Goal: Task Accomplishment & Management: Manage account settings

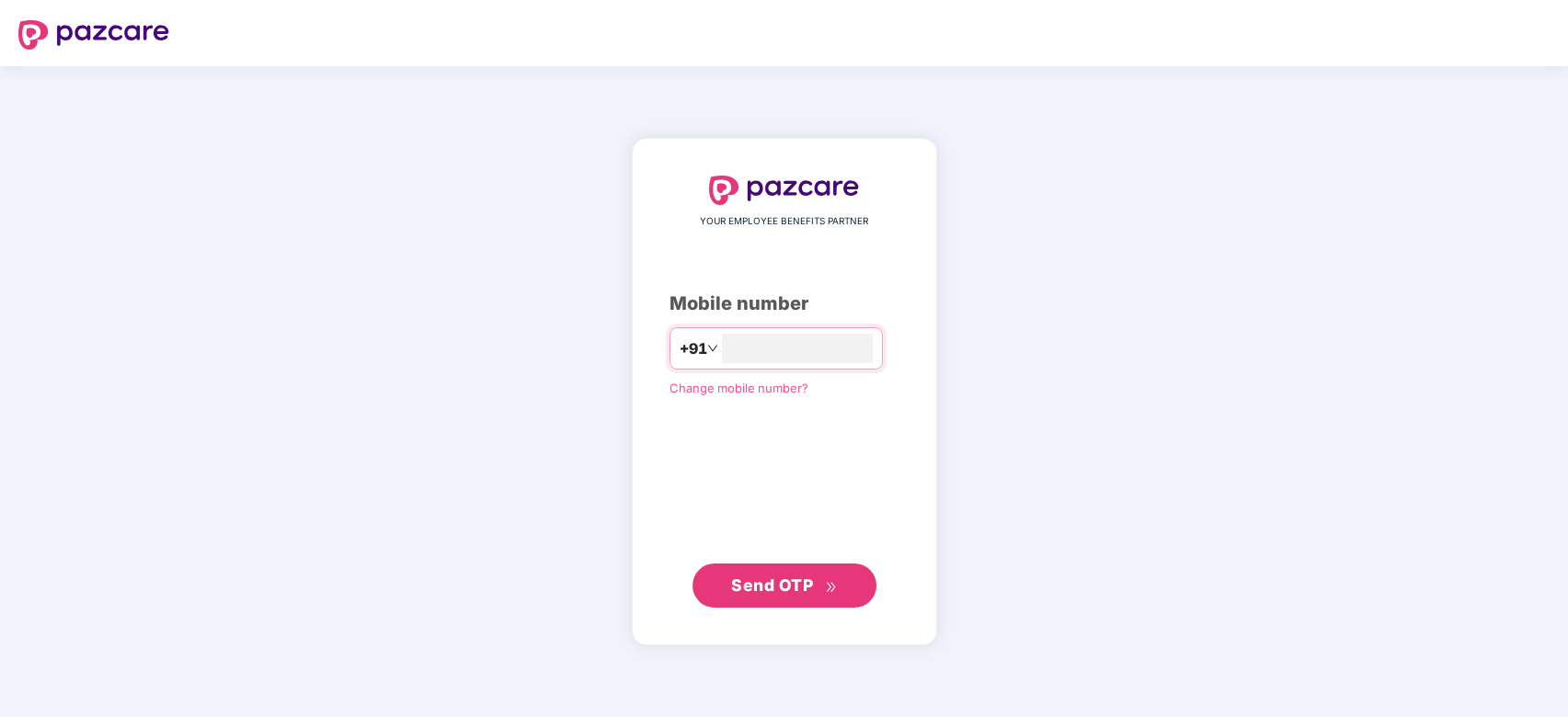
type input "**********"
click at [748, 564] on button "Send OTP" at bounding box center [784, 585] width 184 height 44
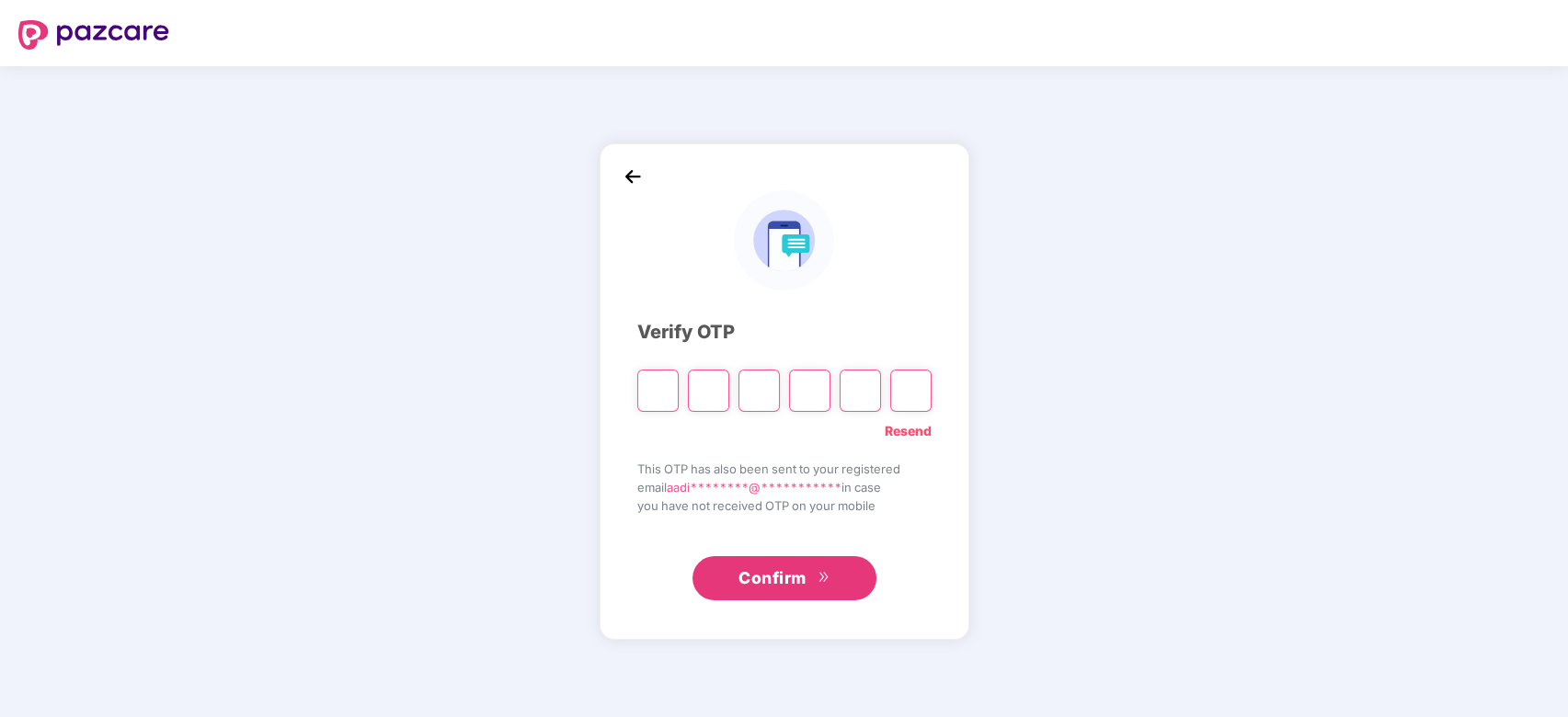
type input "*"
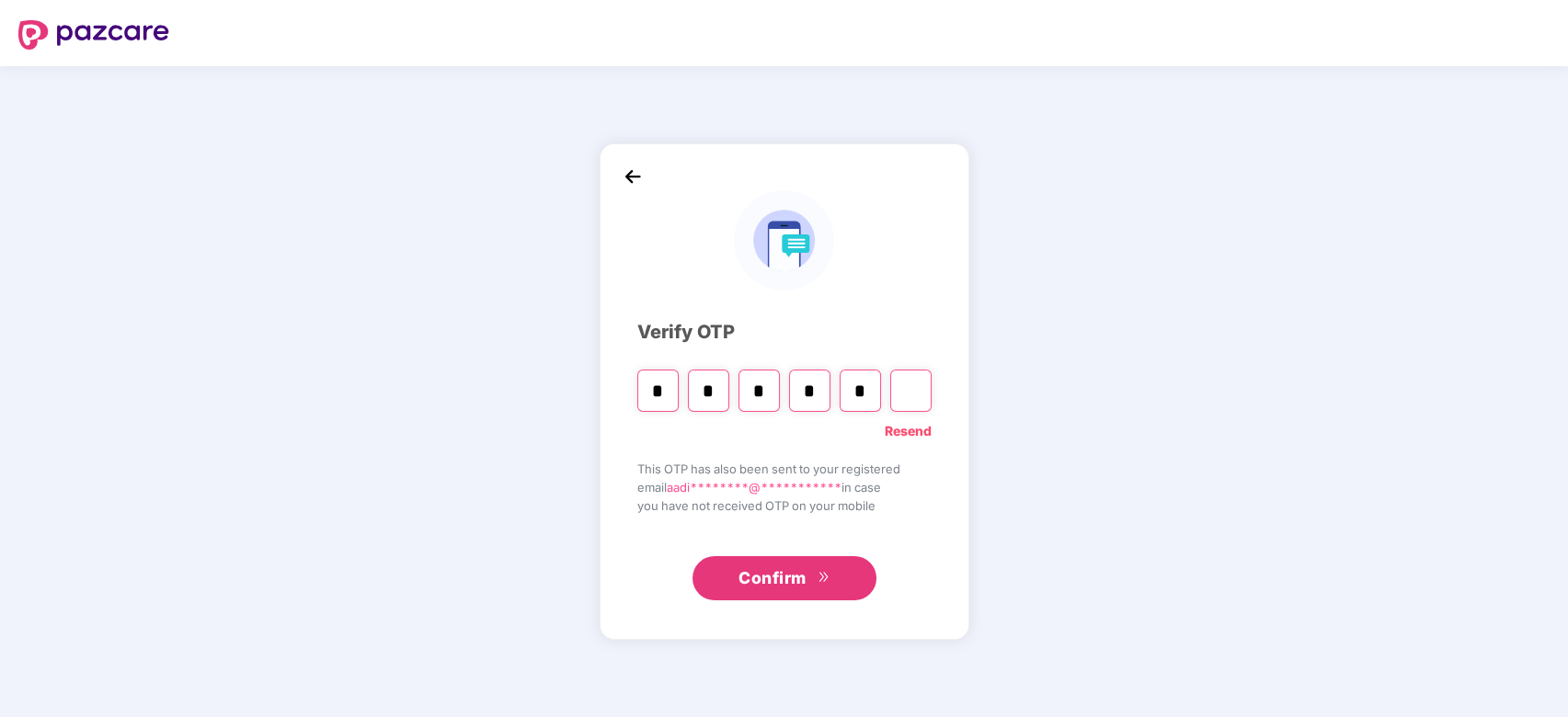
type input "*"
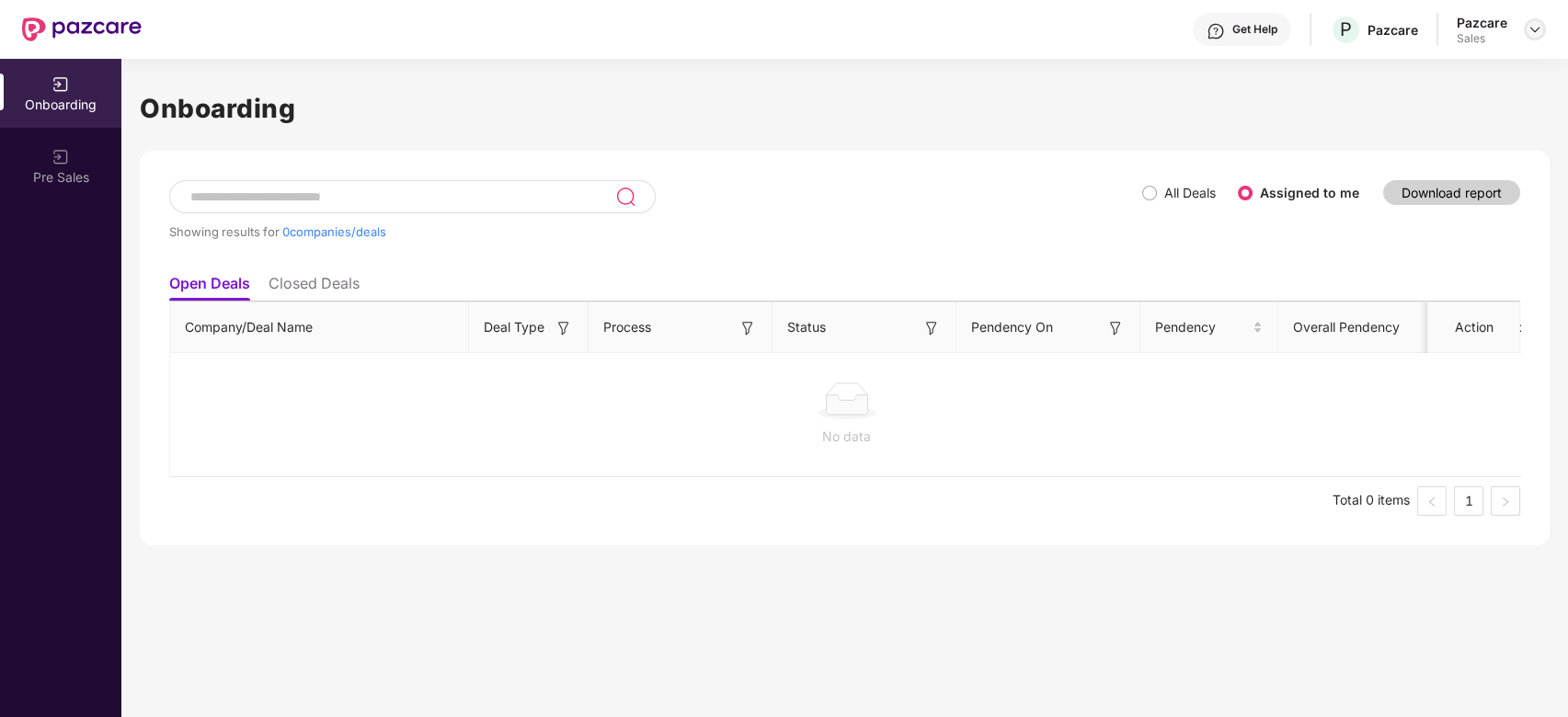
click at [1542, 29] on div at bounding box center [1534, 29] width 22 height 22
click at [1428, 85] on div "Admin view" at bounding box center [1450, 73] width 239 height 36
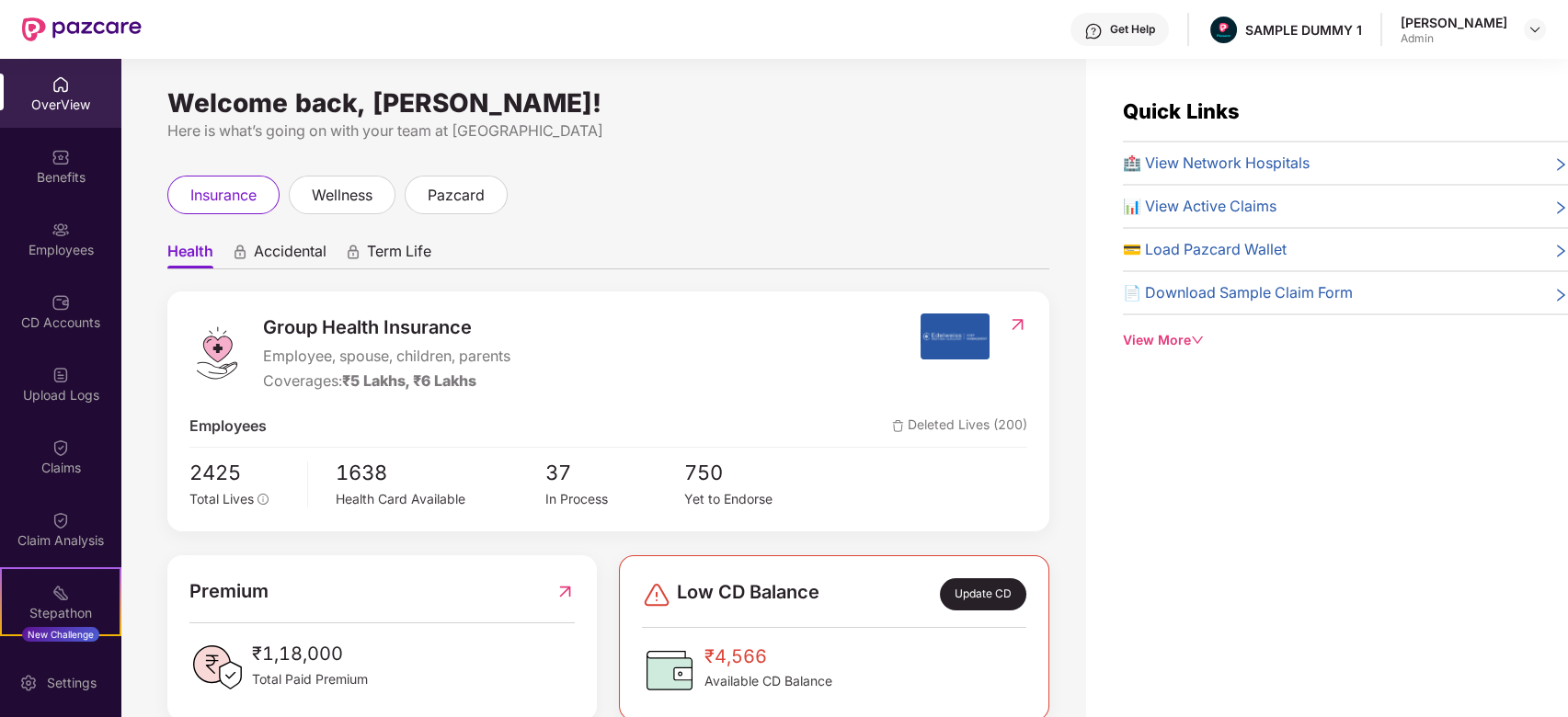
click at [87, 95] on div "OverView" at bounding box center [61, 104] width 121 height 18
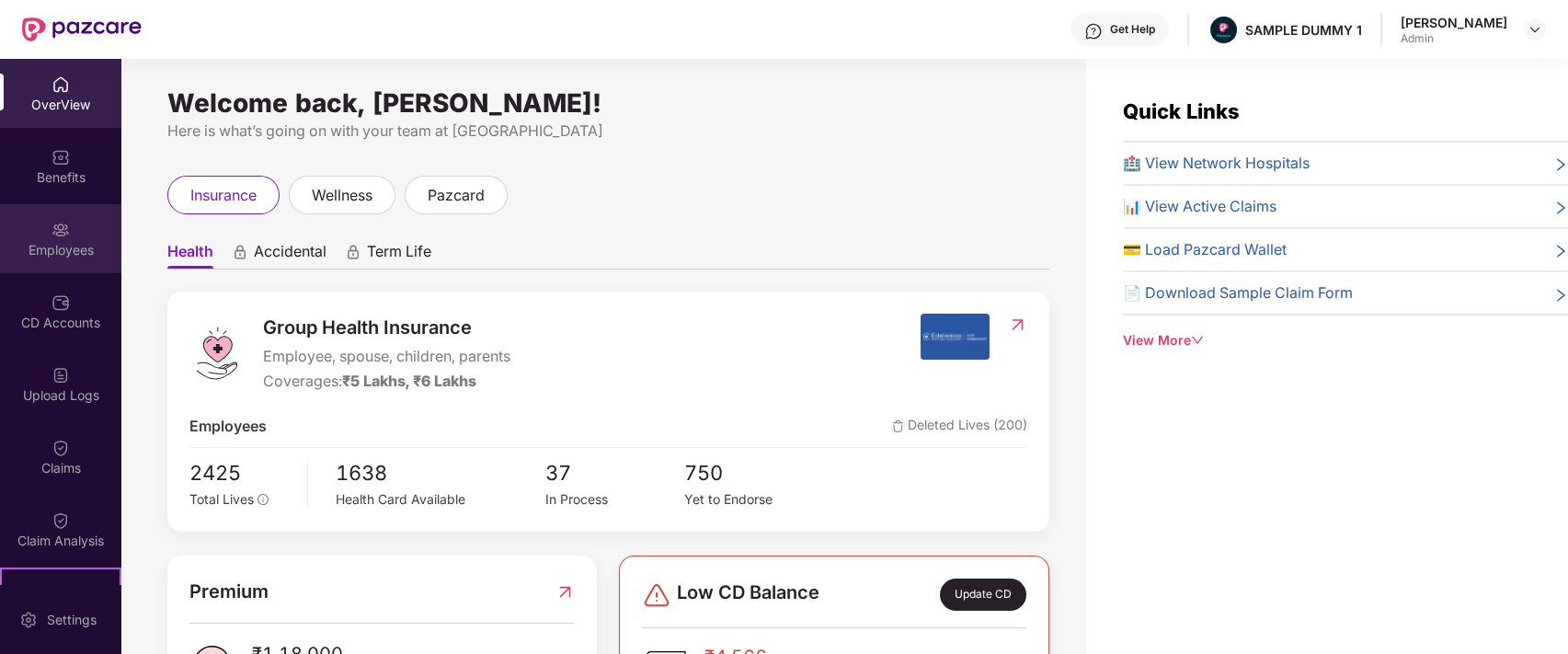
click at [69, 261] on div "Employees" at bounding box center [61, 238] width 121 height 69
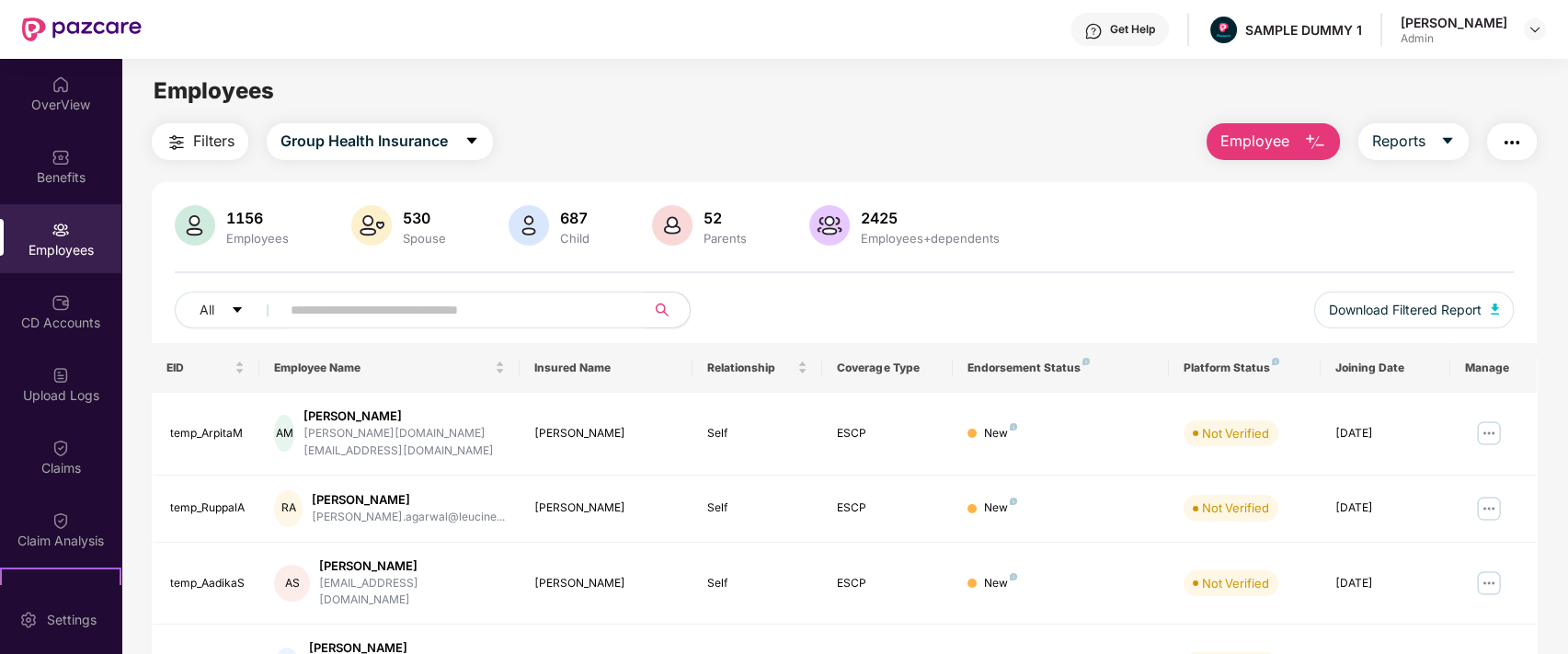
click at [1296, 139] on button "Employee" at bounding box center [1274, 141] width 133 height 37
click at [1247, 129] on span "Employee" at bounding box center [1254, 140] width 69 height 23
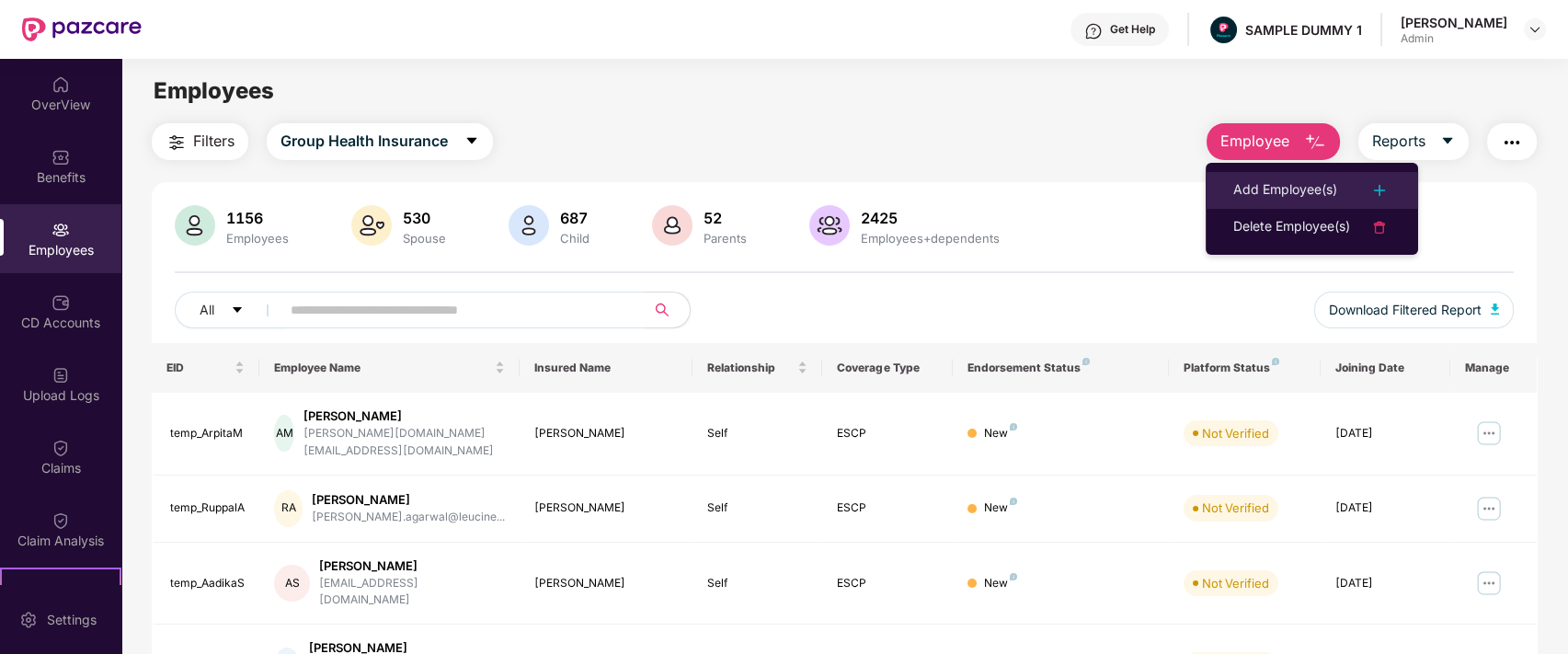
click at [1235, 188] on div "Add Employee(s)" at bounding box center [1284, 190] width 103 height 22
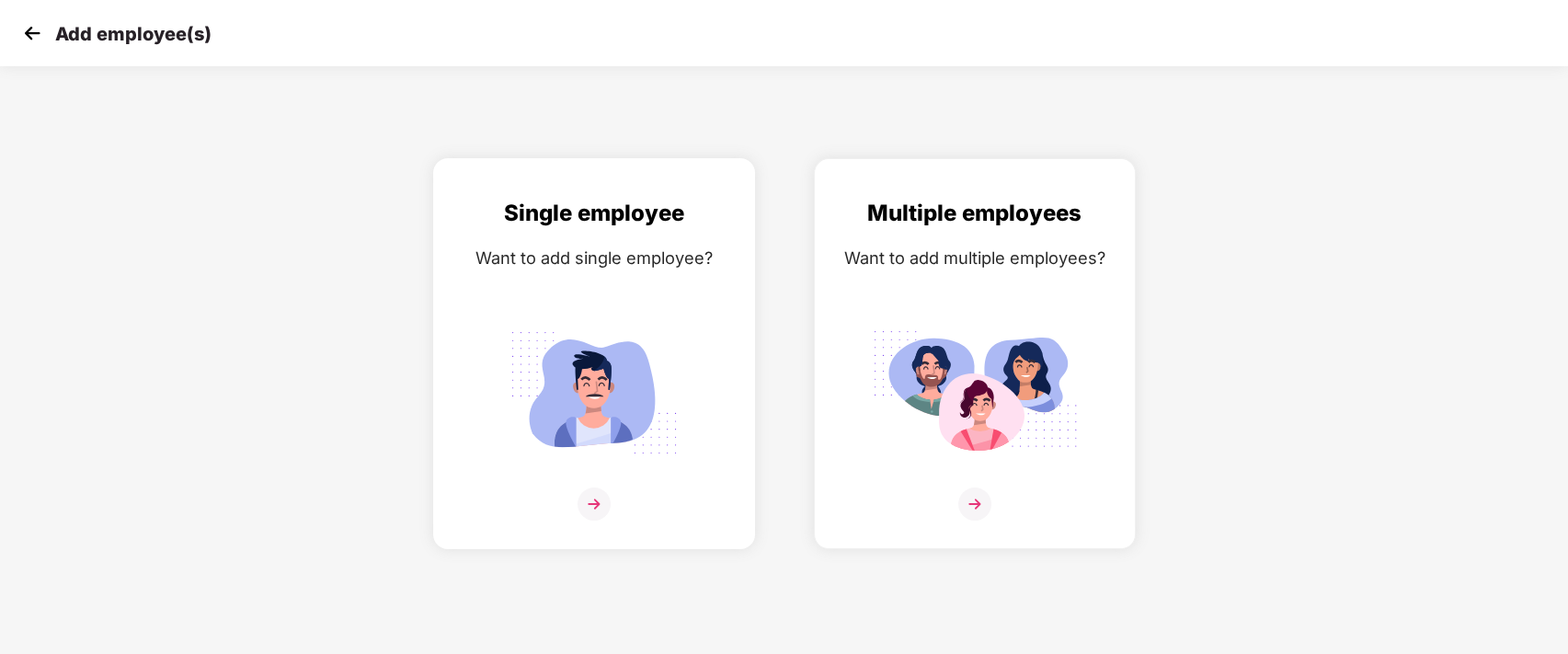
click at [520, 348] on img at bounding box center [594, 393] width 206 height 143
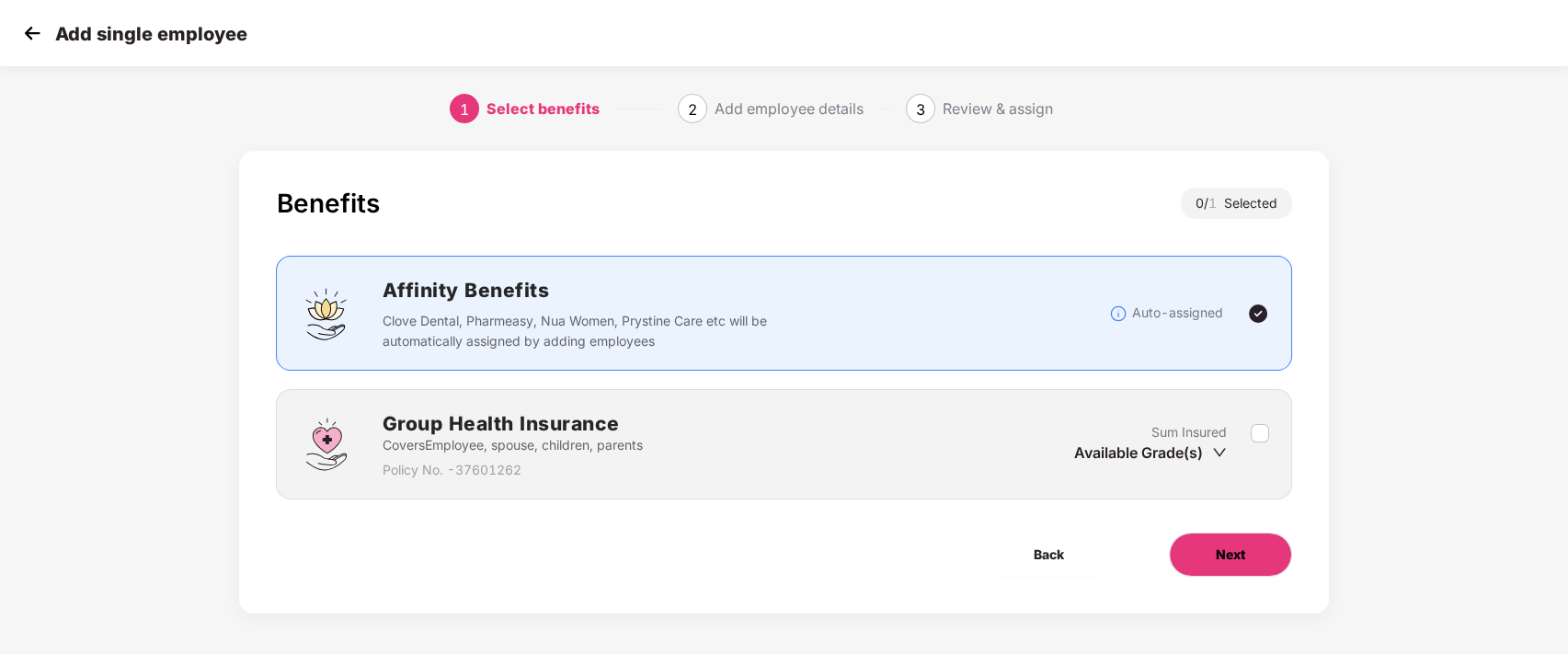
click at [1207, 552] on button "Next" at bounding box center [1231, 554] width 123 height 44
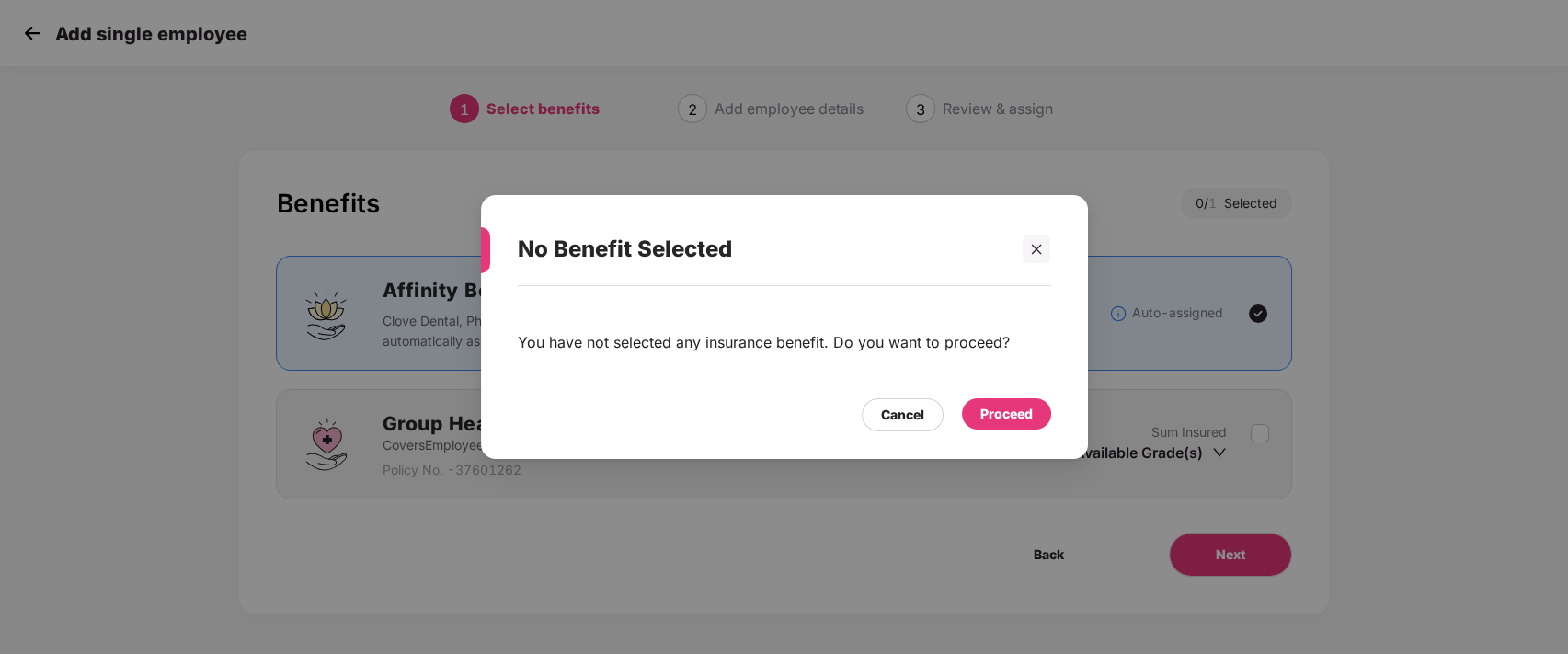
click at [1027, 398] on div "Proceed" at bounding box center [1007, 413] width 90 height 31
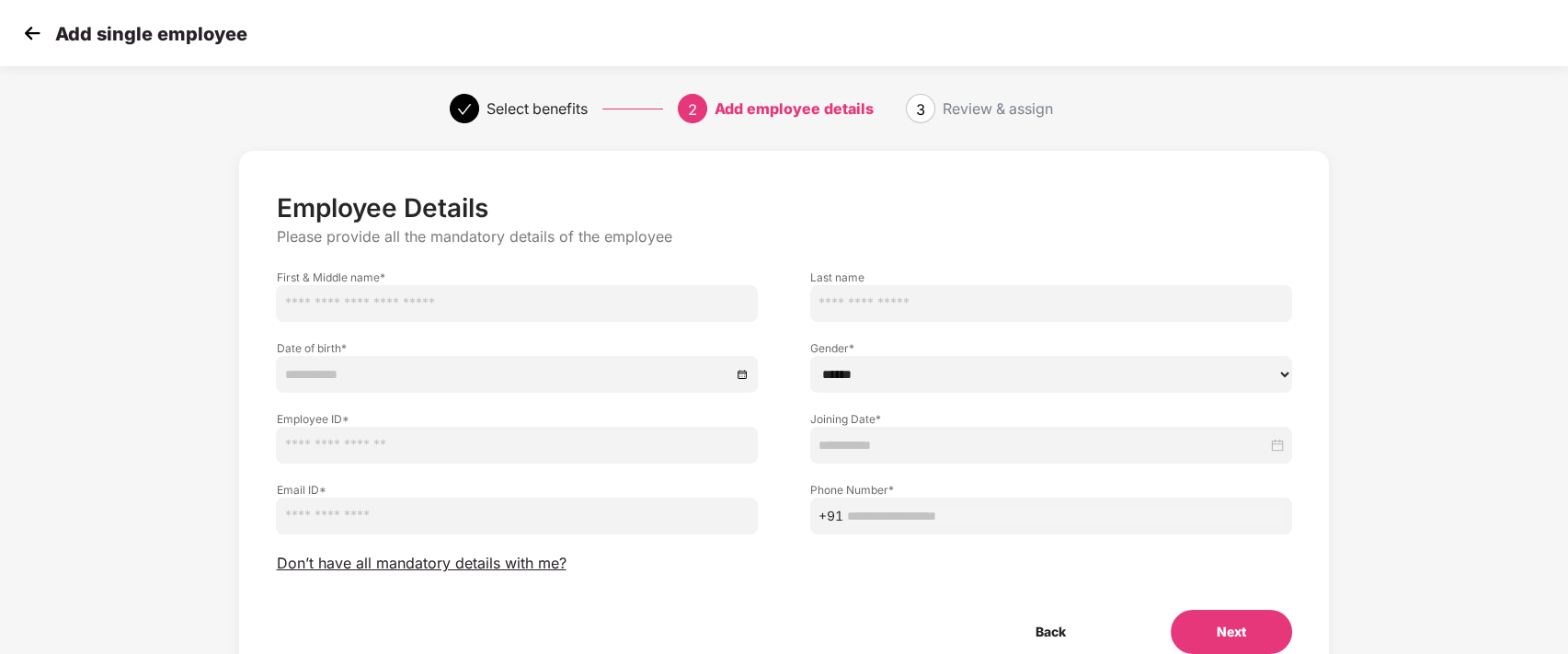
click at [22, 33] on img at bounding box center [32, 33] width 28 height 28
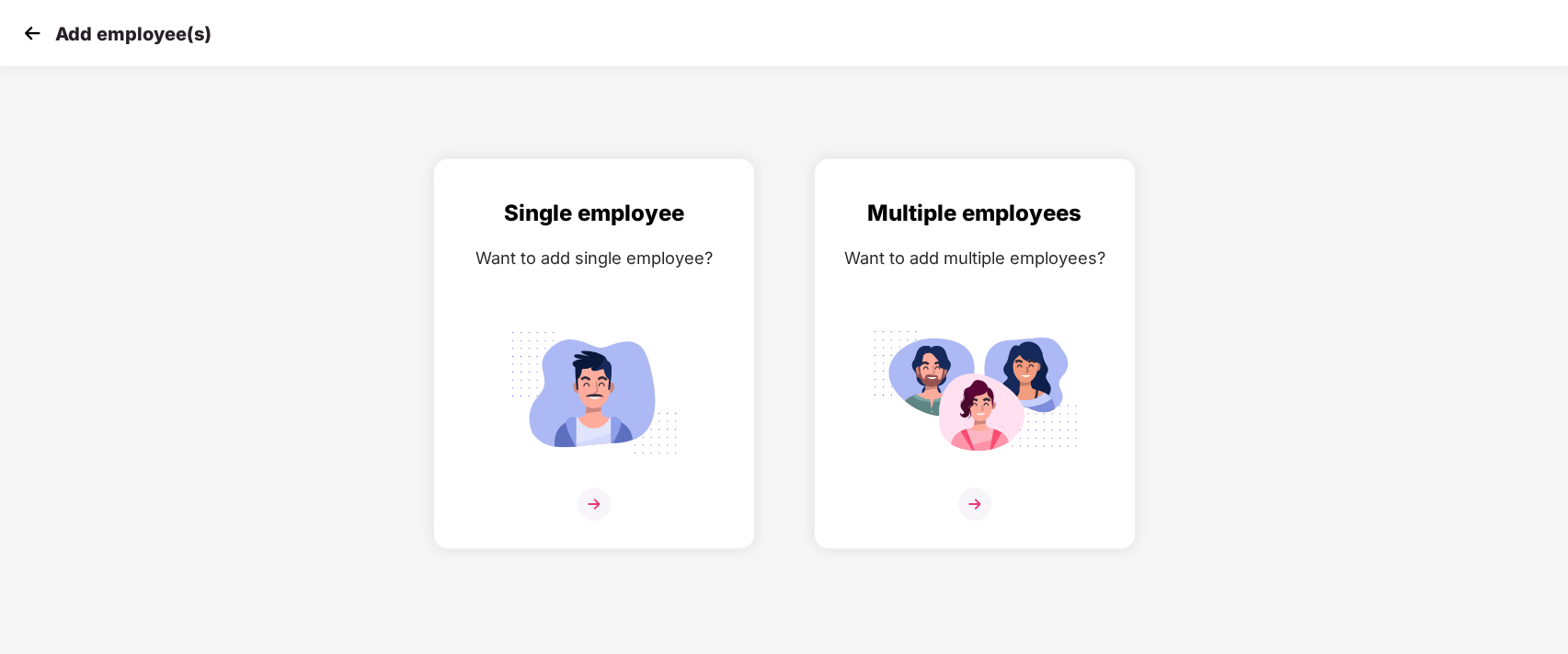
click at [22, 33] on img at bounding box center [32, 33] width 28 height 28
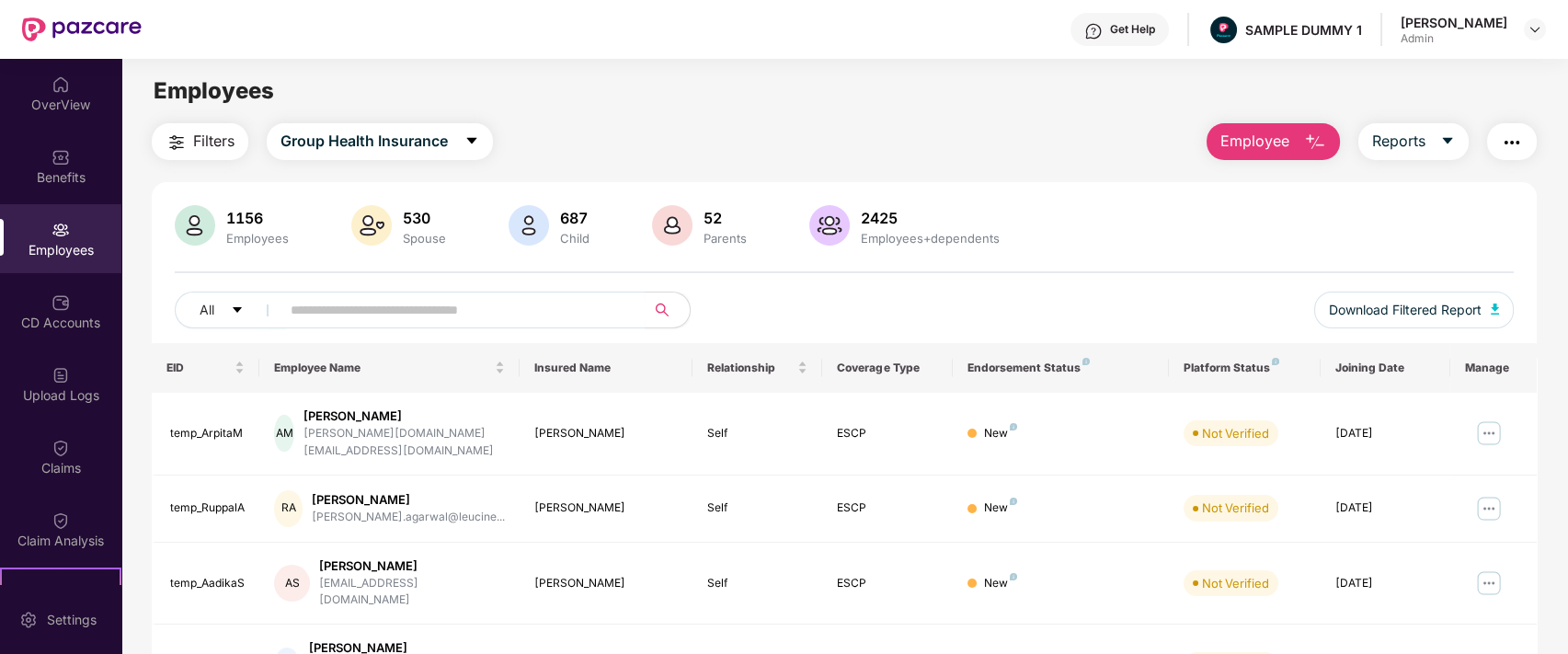
click at [1304, 138] on img "button" at bounding box center [1315, 142] width 22 height 22
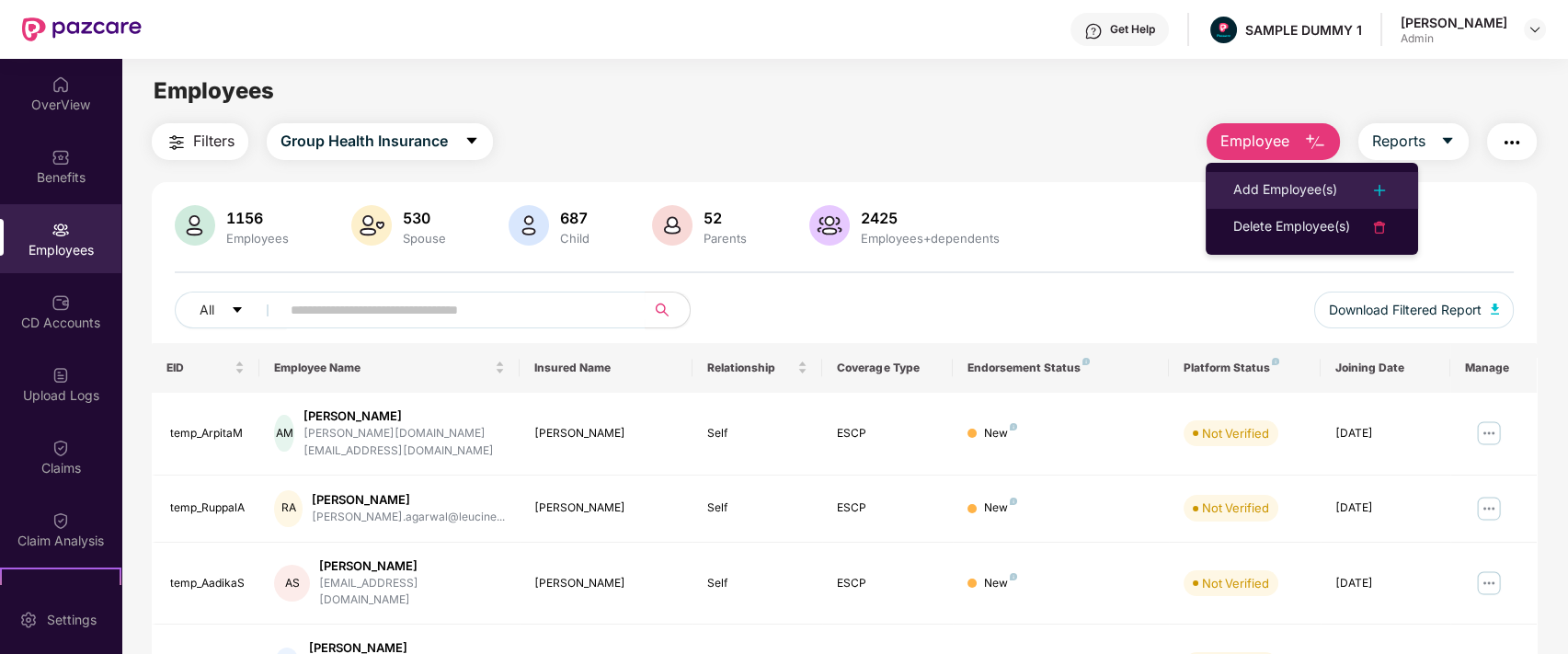
click at [1274, 173] on li "Add Employee(s)" at bounding box center [1312, 190] width 213 height 37
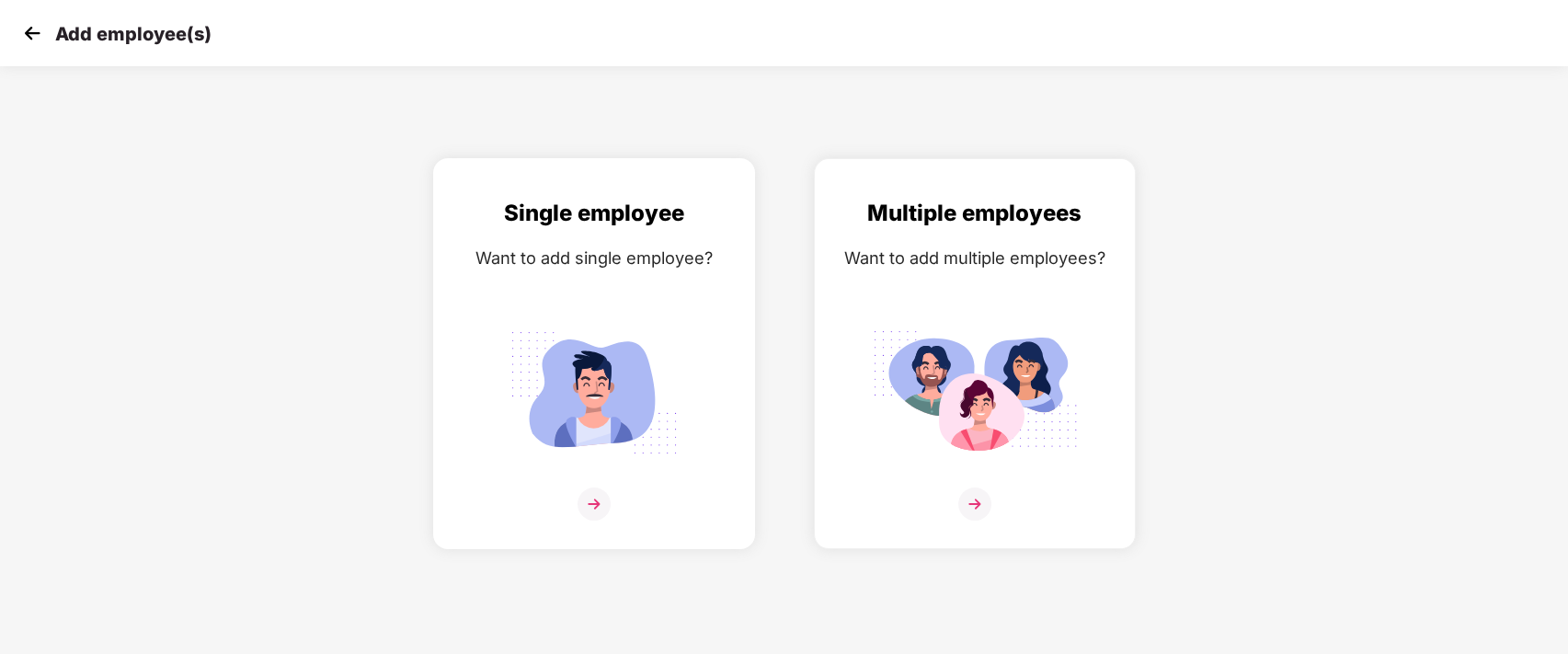
click at [584, 305] on div "Single employee Want to add single employee?" at bounding box center [594, 369] width 284 height 347
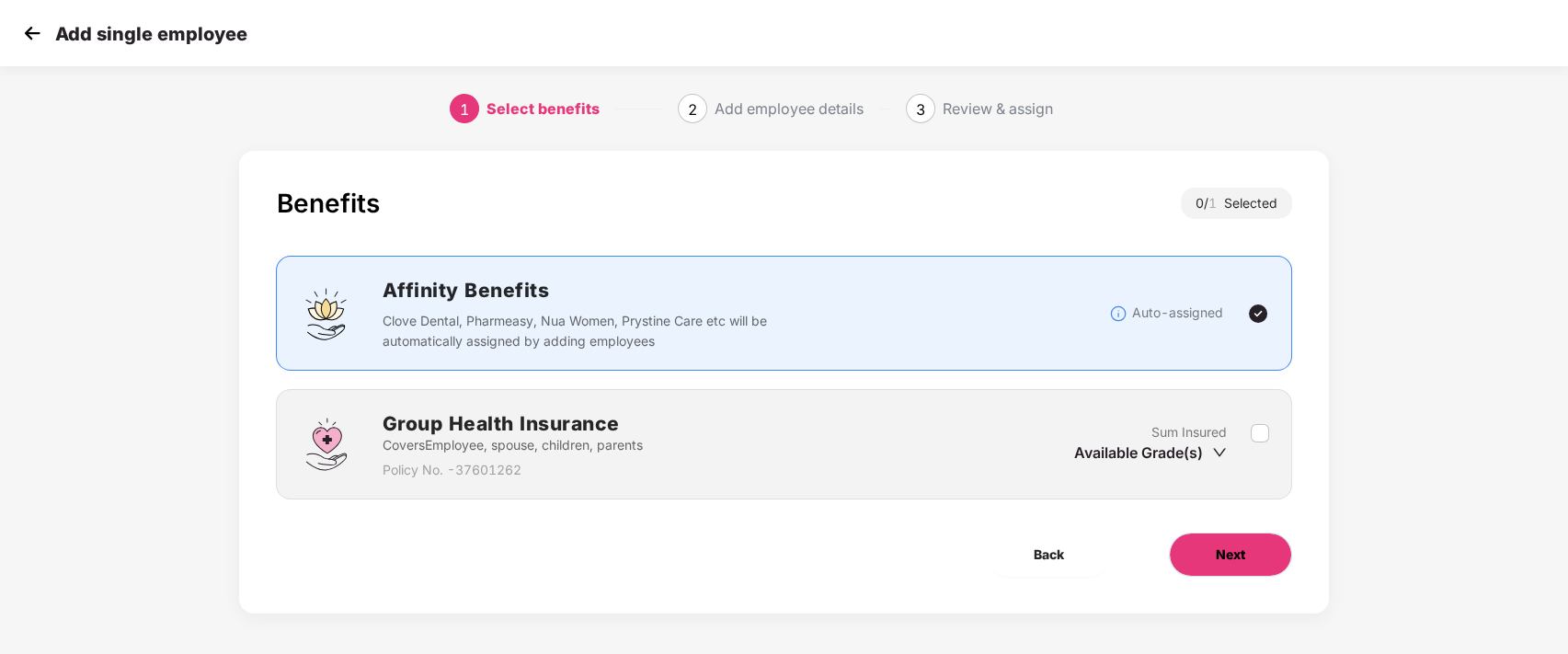
click at [1250, 552] on button "Next" at bounding box center [1231, 554] width 123 height 44
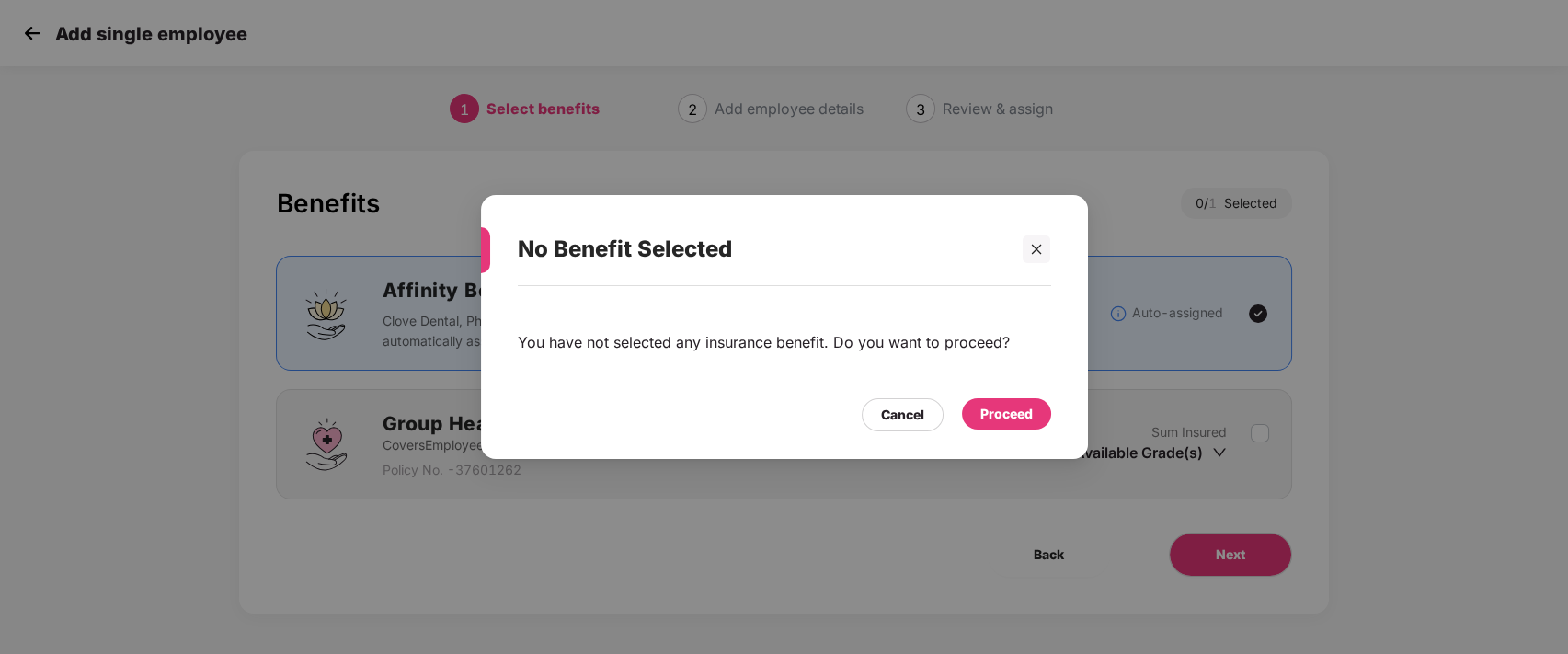
click at [1043, 419] on div "Proceed" at bounding box center [1007, 413] width 90 height 31
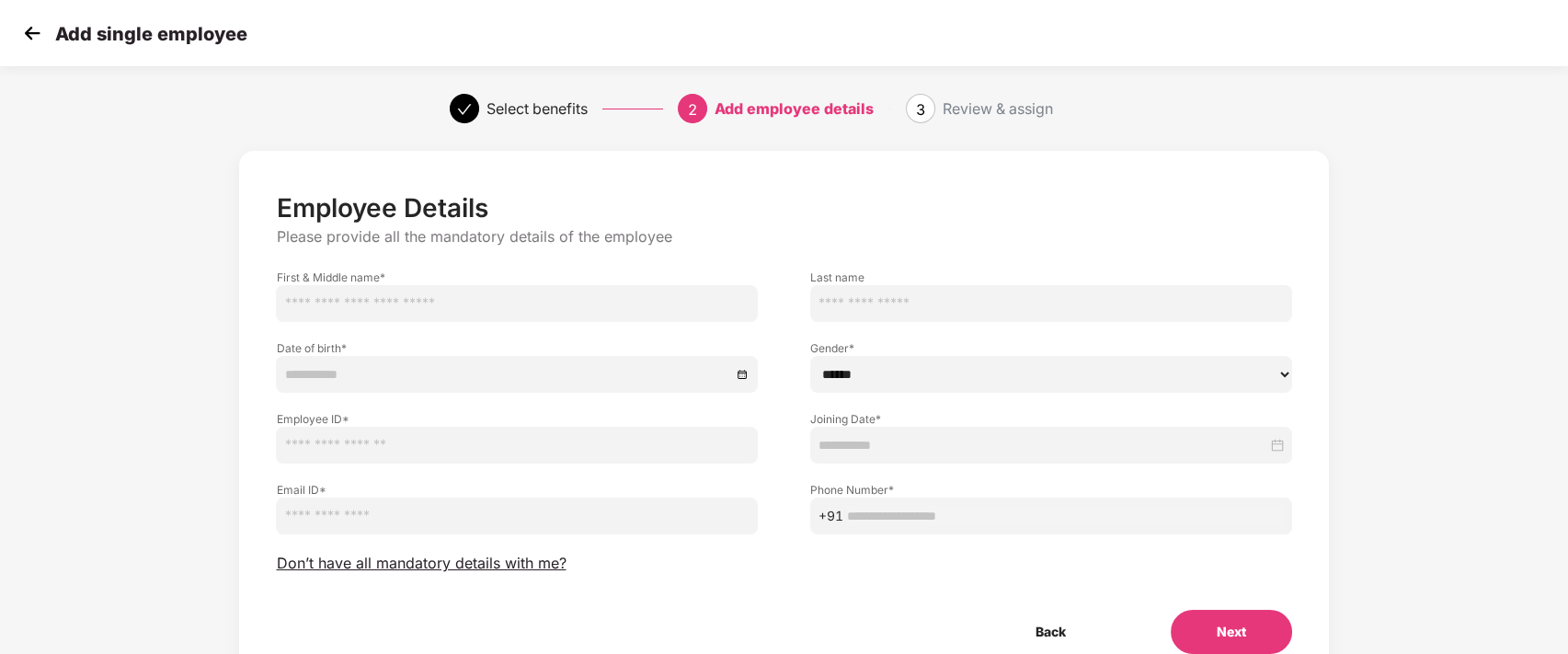
click at [26, 35] on img at bounding box center [32, 33] width 28 height 28
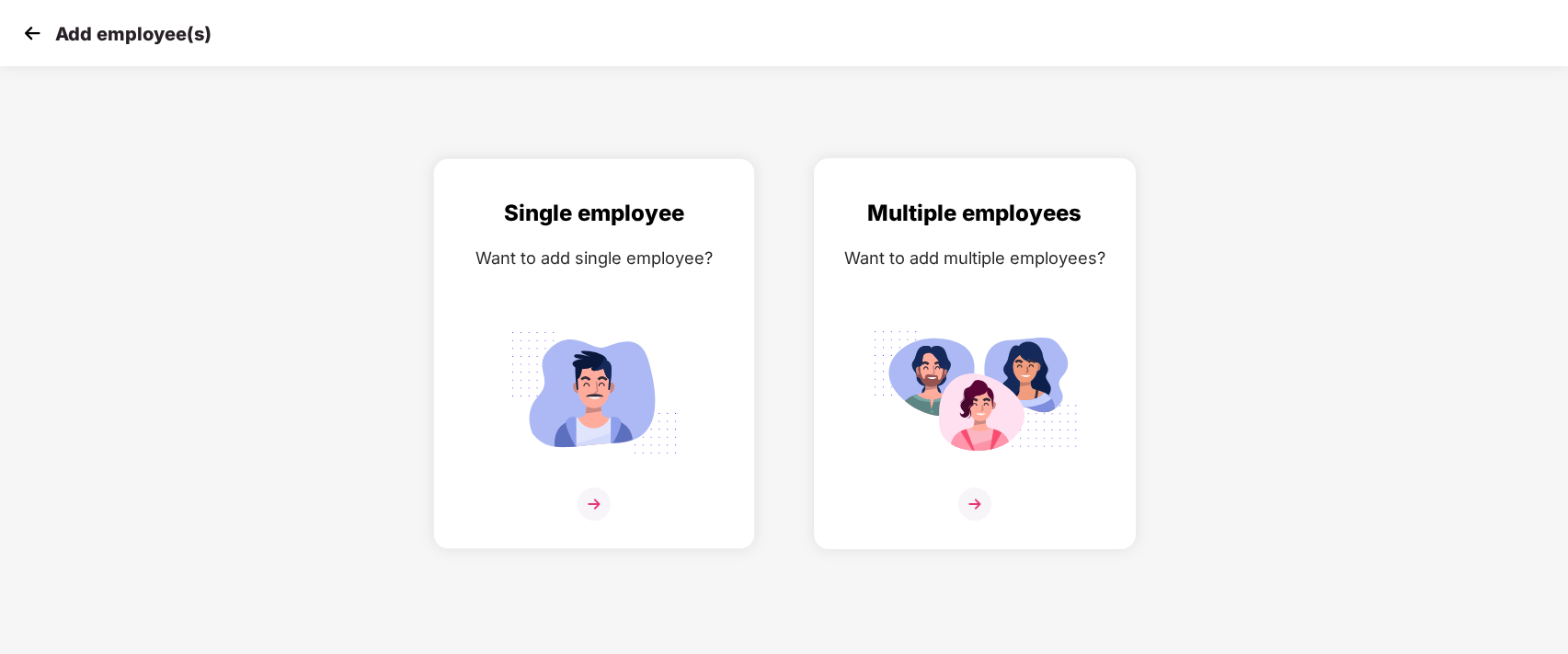
click at [947, 286] on div "Multiple employees Want to add multiple employees?" at bounding box center [974, 369] width 284 height 347
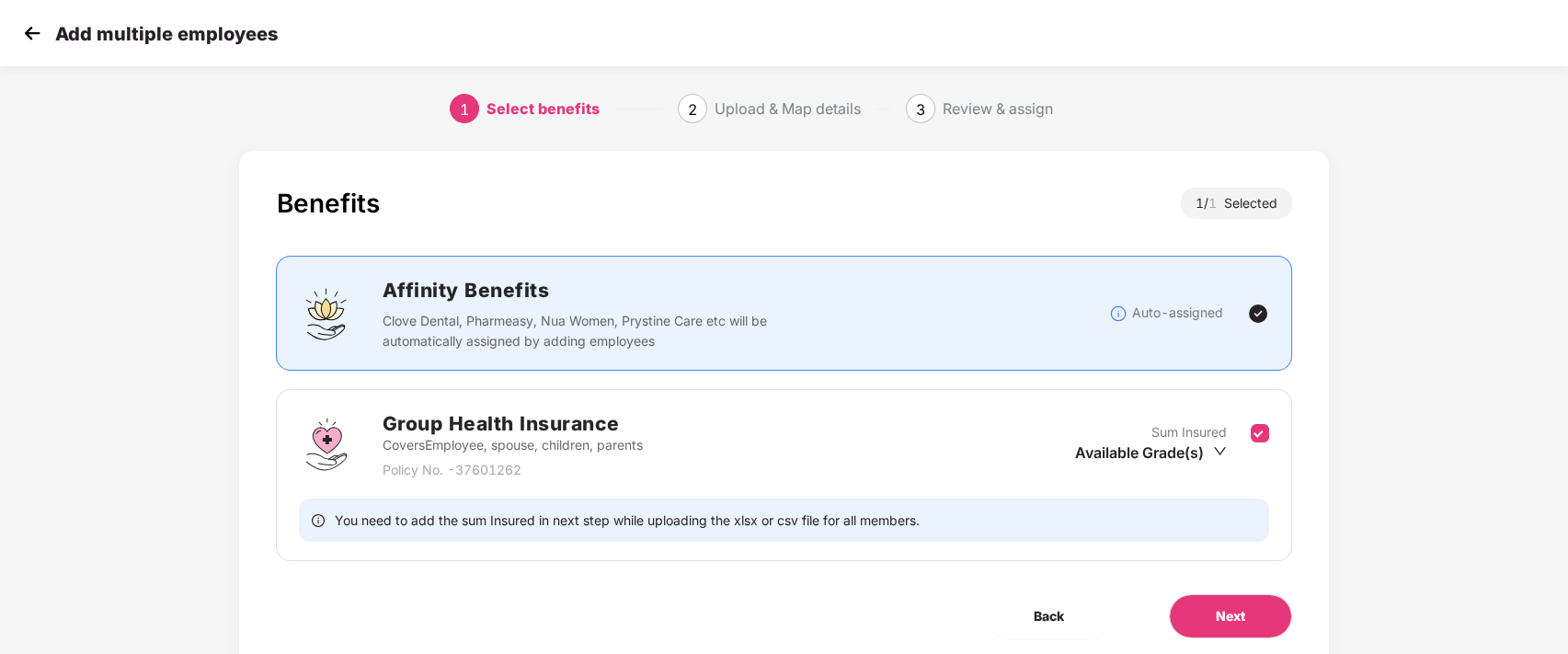
scroll to position [67, 0]
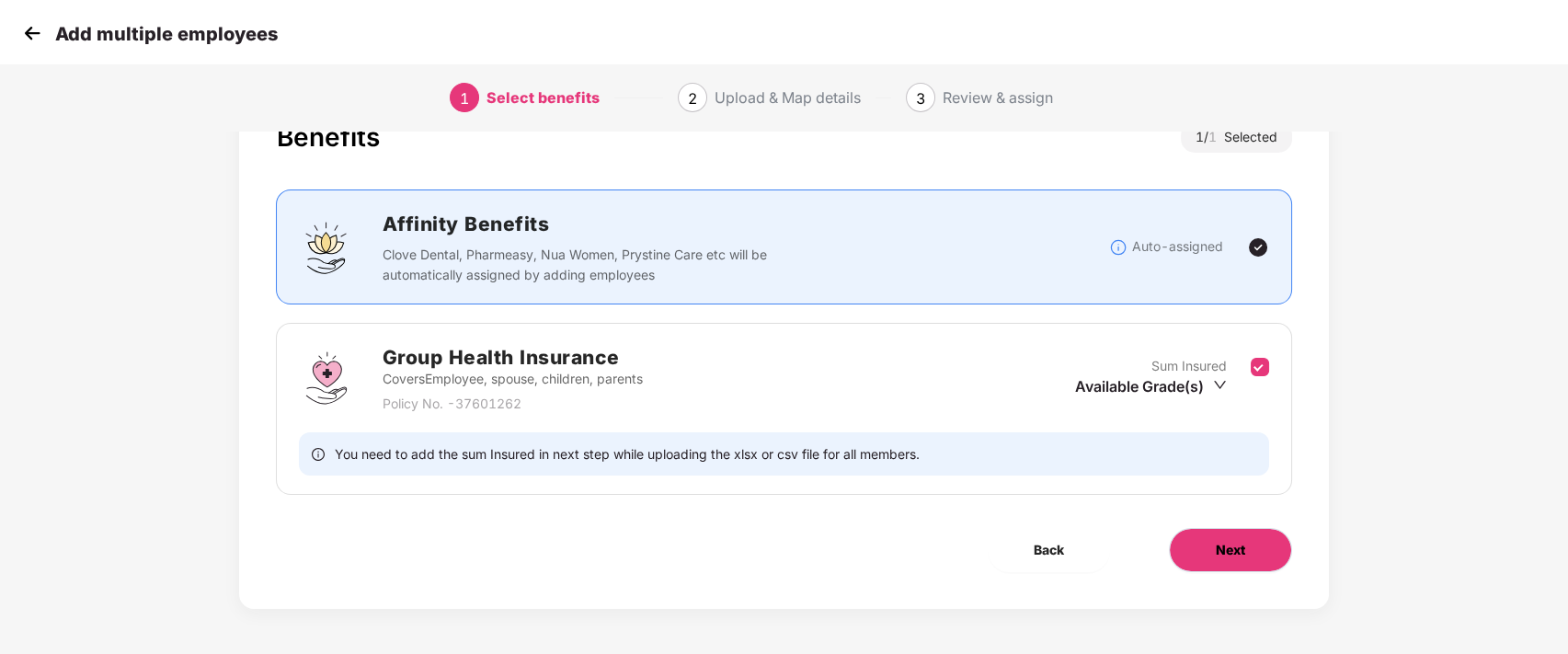
click at [1196, 541] on button "Next" at bounding box center [1231, 550] width 123 height 44
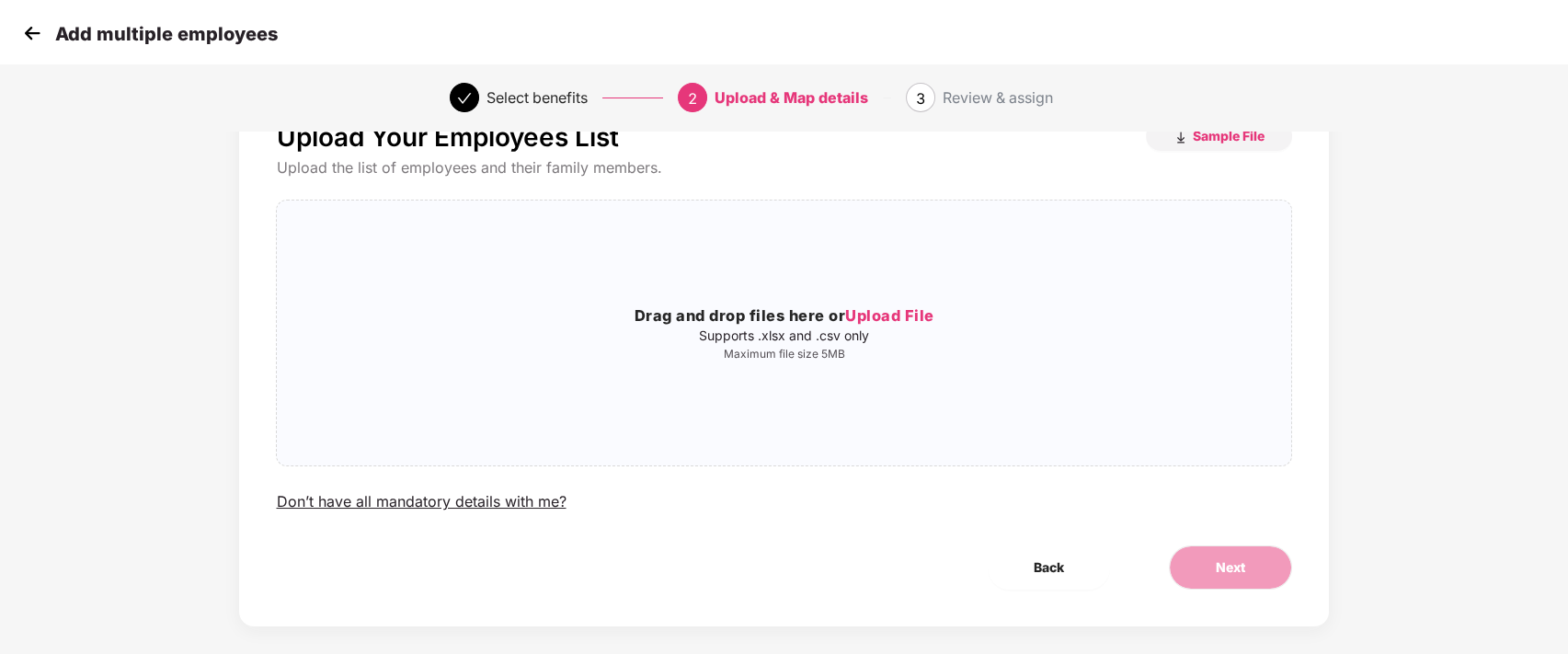
scroll to position [0, 0]
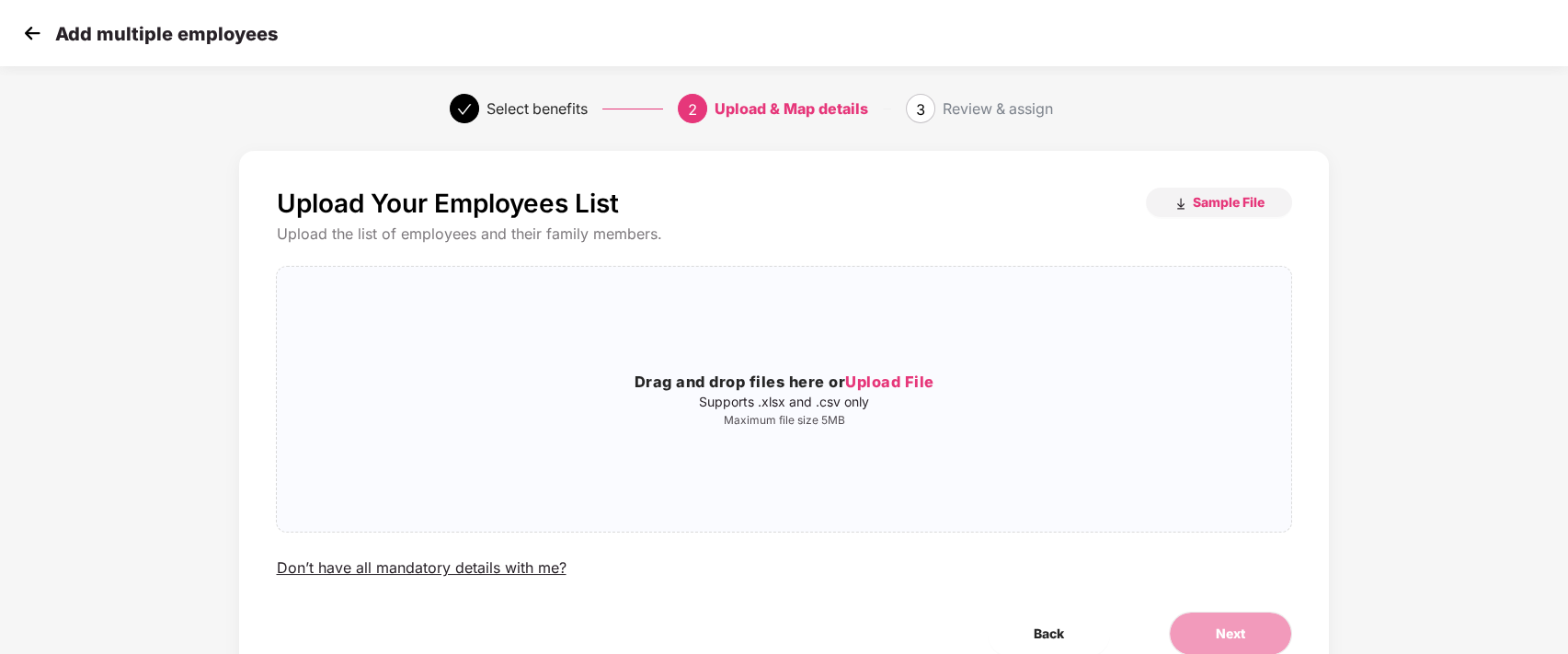
click at [26, 39] on img at bounding box center [32, 33] width 28 height 28
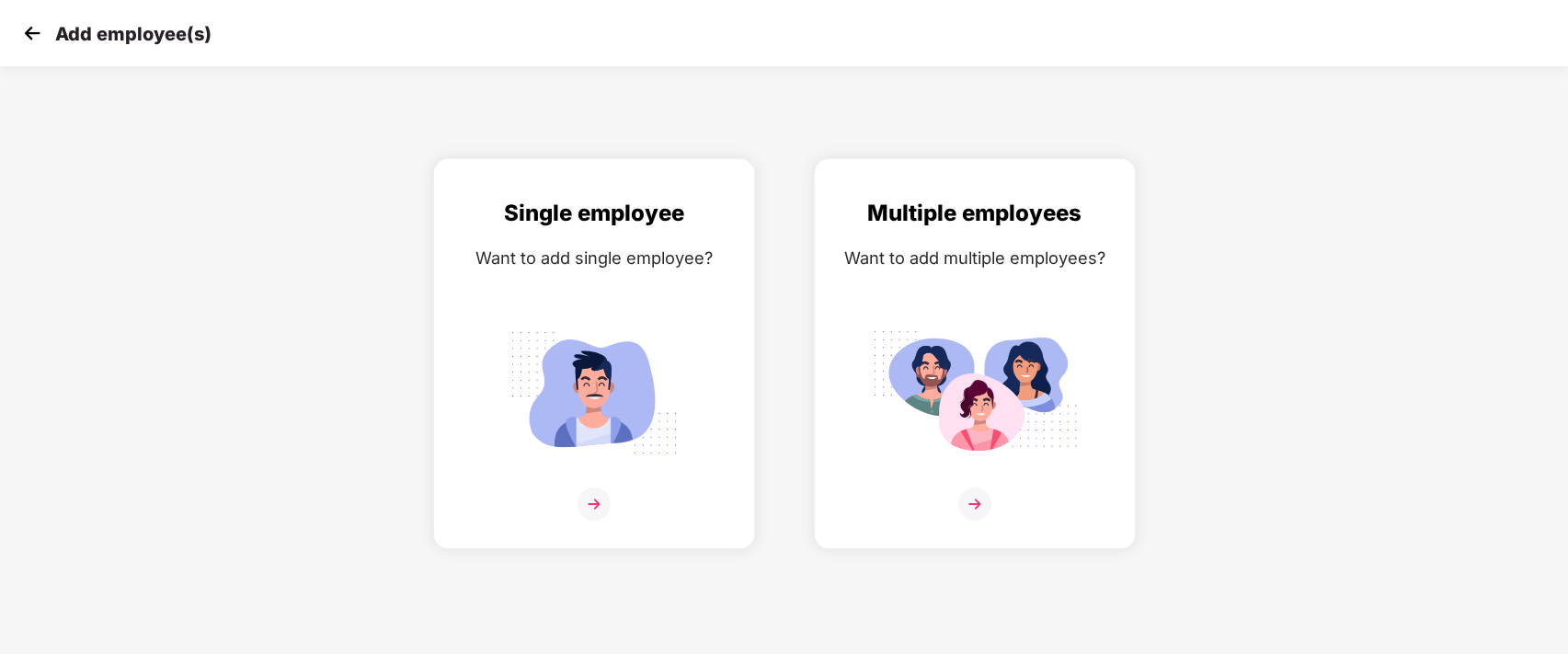
click at [27, 33] on img at bounding box center [32, 33] width 28 height 28
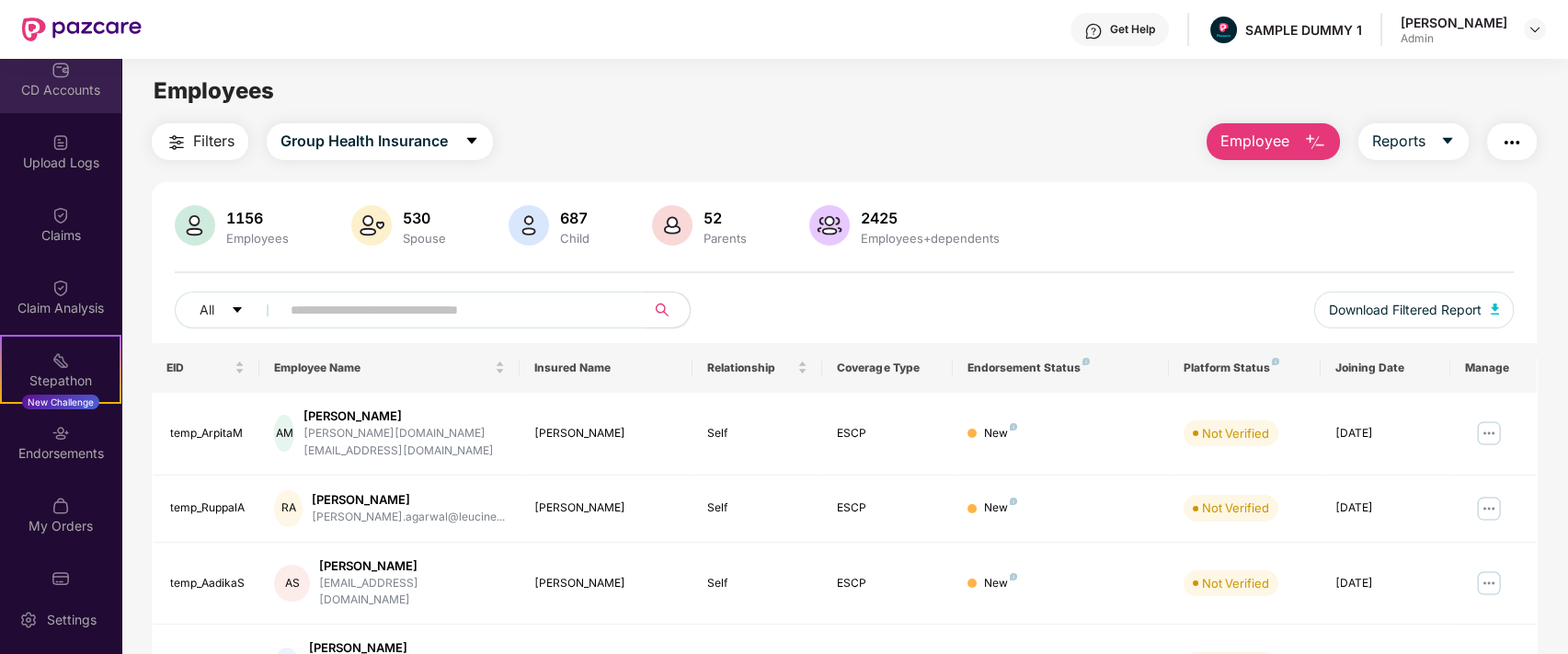
scroll to position [273, 0]
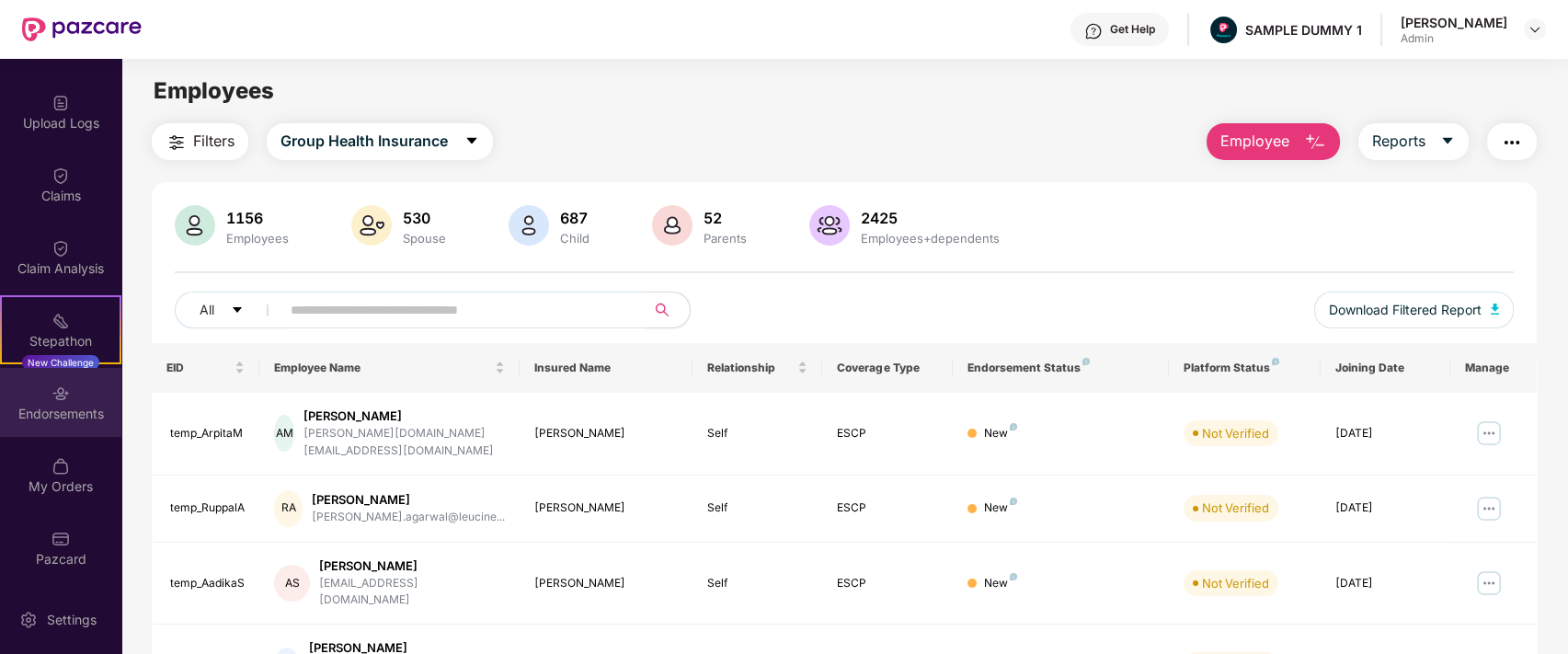
click at [42, 396] on div "Endorsements" at bounding box center [61, 402] width 121 height 69
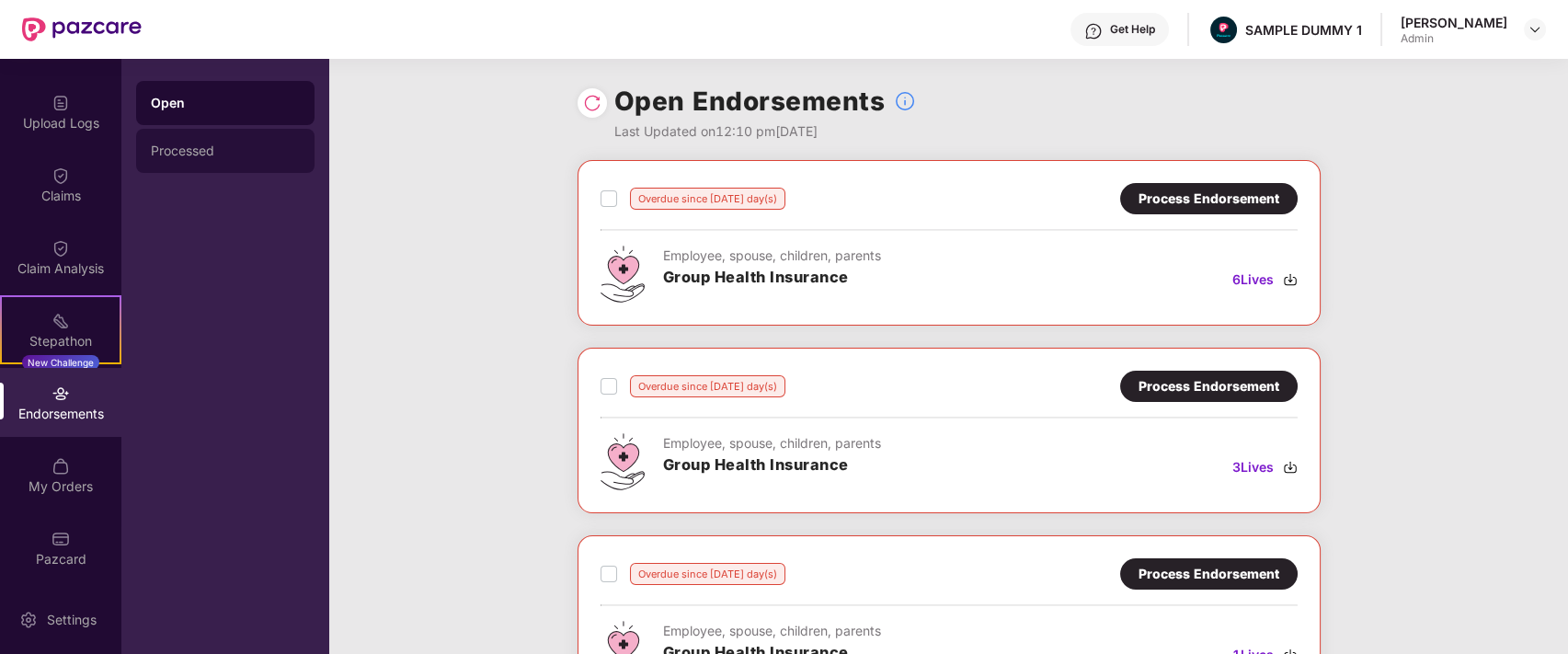
click at [213, 143] on div "Processed" at bounding box center [226, 150] width 149 height 15
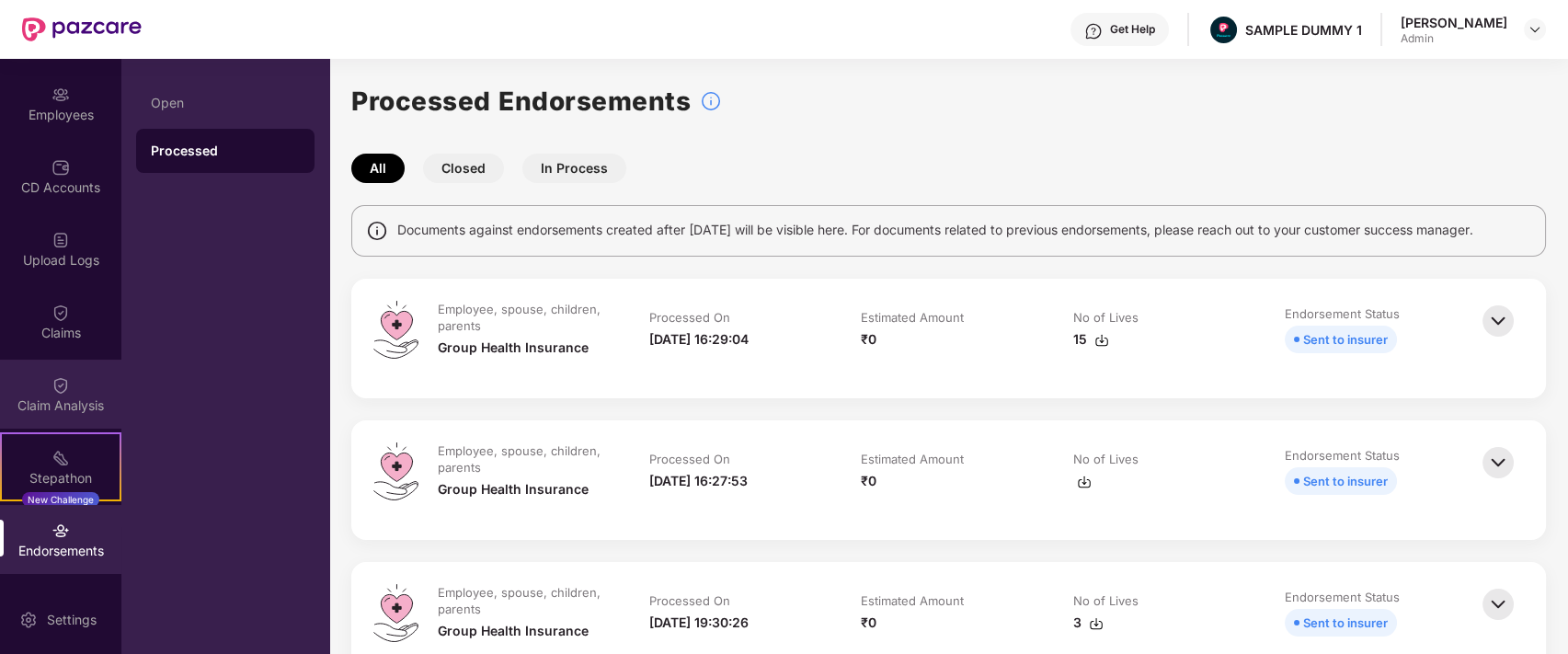
scroll to position [0, 0]
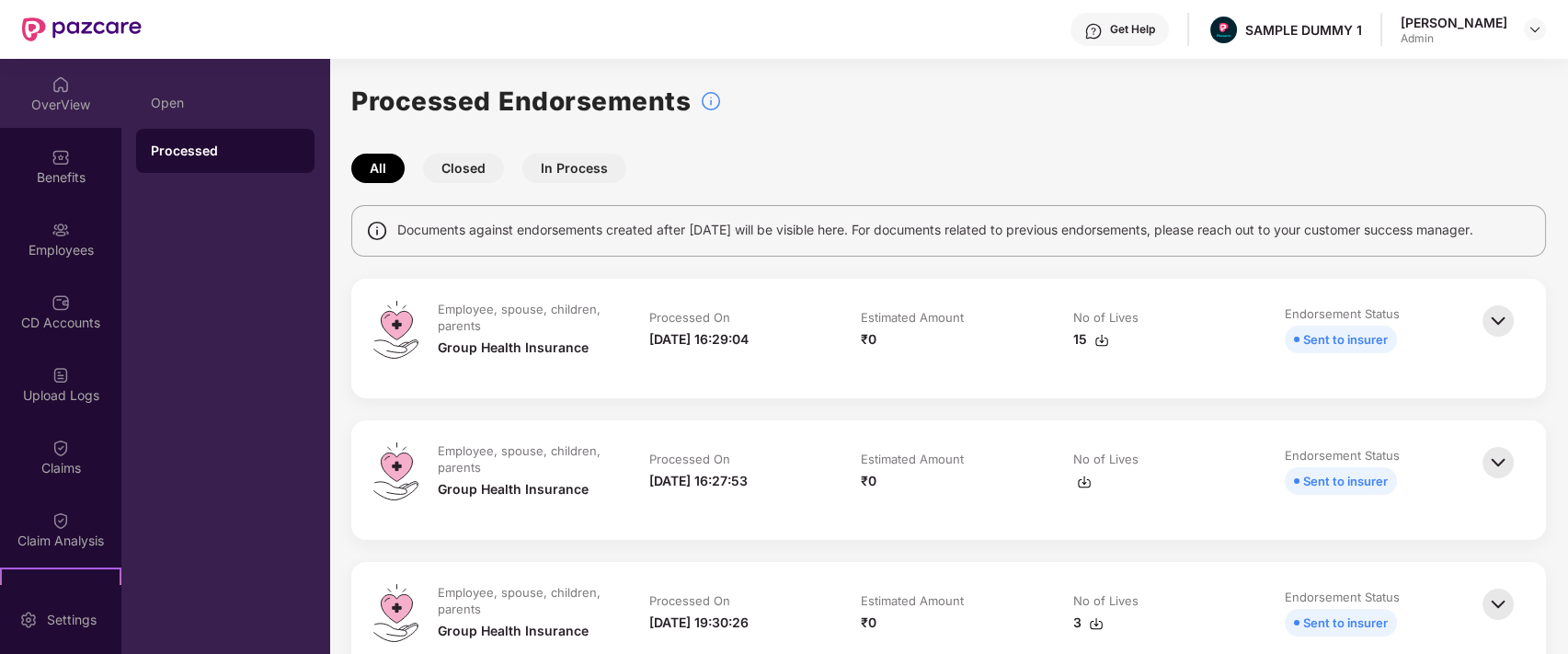
click at [74, 87] on div "OverView" at bounding box center [61, 93] width 121 height 69
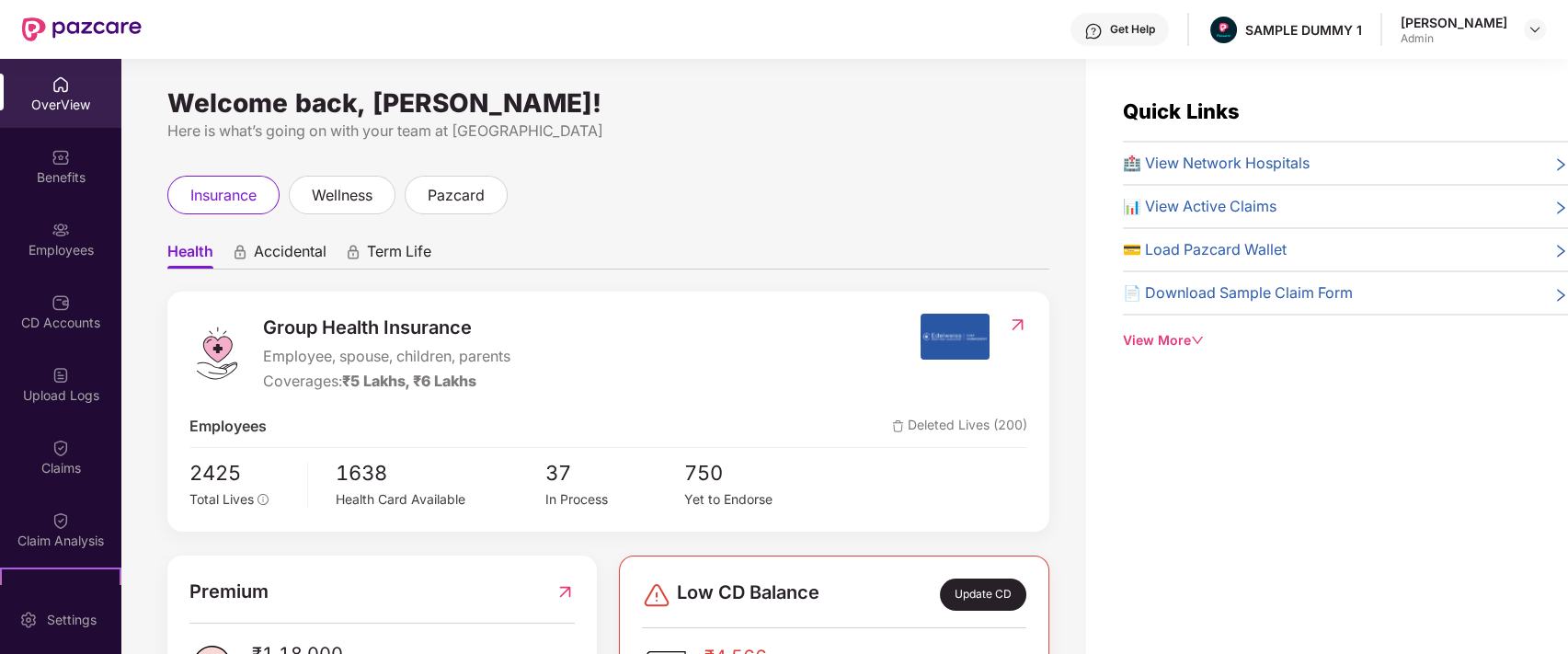
click at [1102, 35] on img at bounding box center [1093, 31] width 18 height 18
click at [869, 217] on div "Health Accidental Term Life Group Health Insurance Employee, spouse, children, …" at bounding box center [608, 664] width 882 height 900
click at [1155, 340] on div "View More" at bounding box center [1345, 340] width 445 height 20
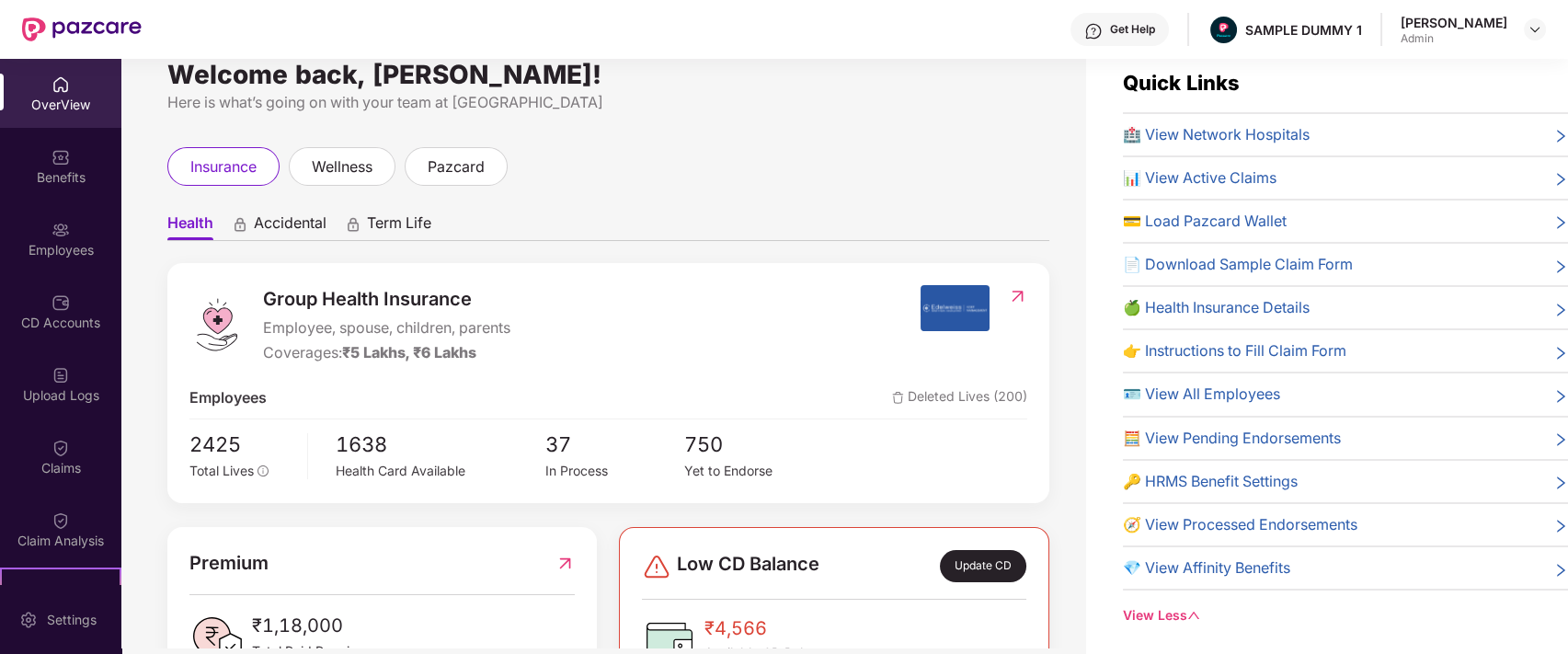
scroll to position [27, 0]
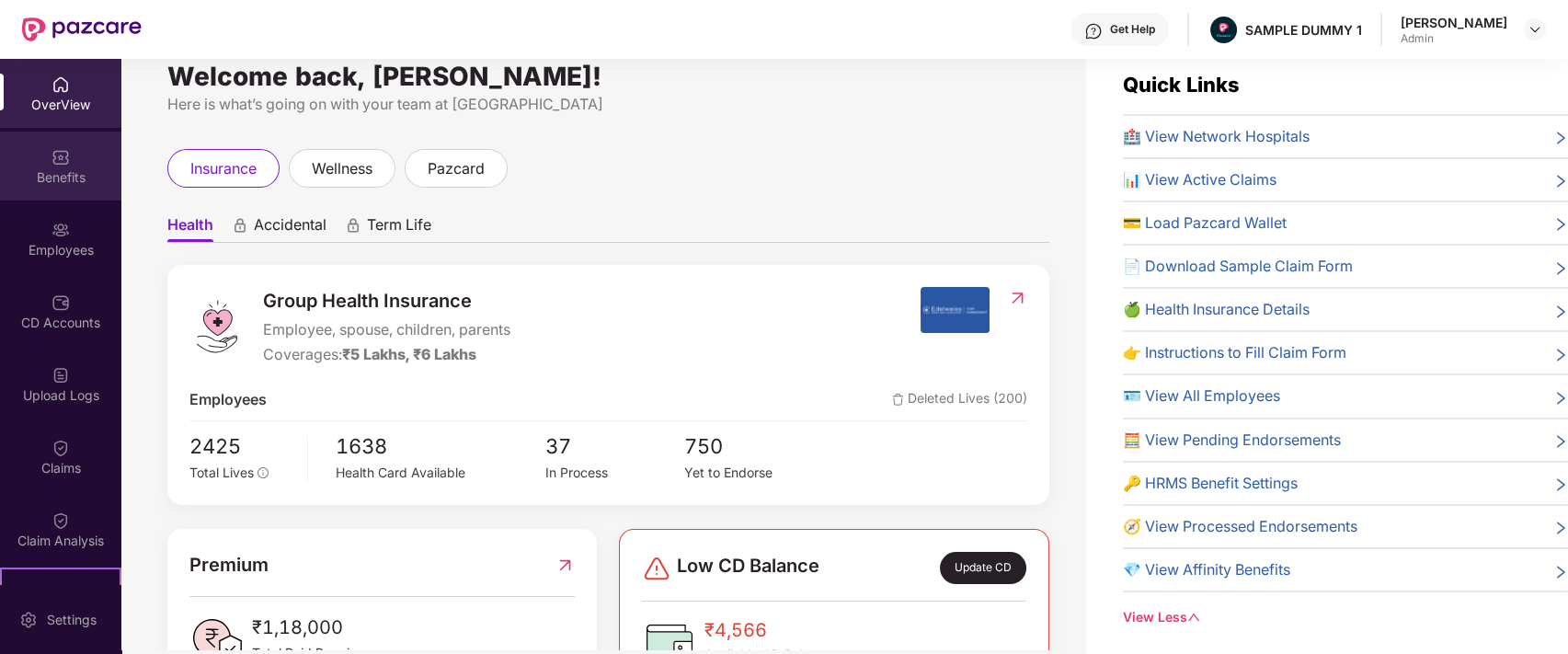
click at [34, 170] on div "Benefits" at bounding box center [61, 177] width 121 height 18
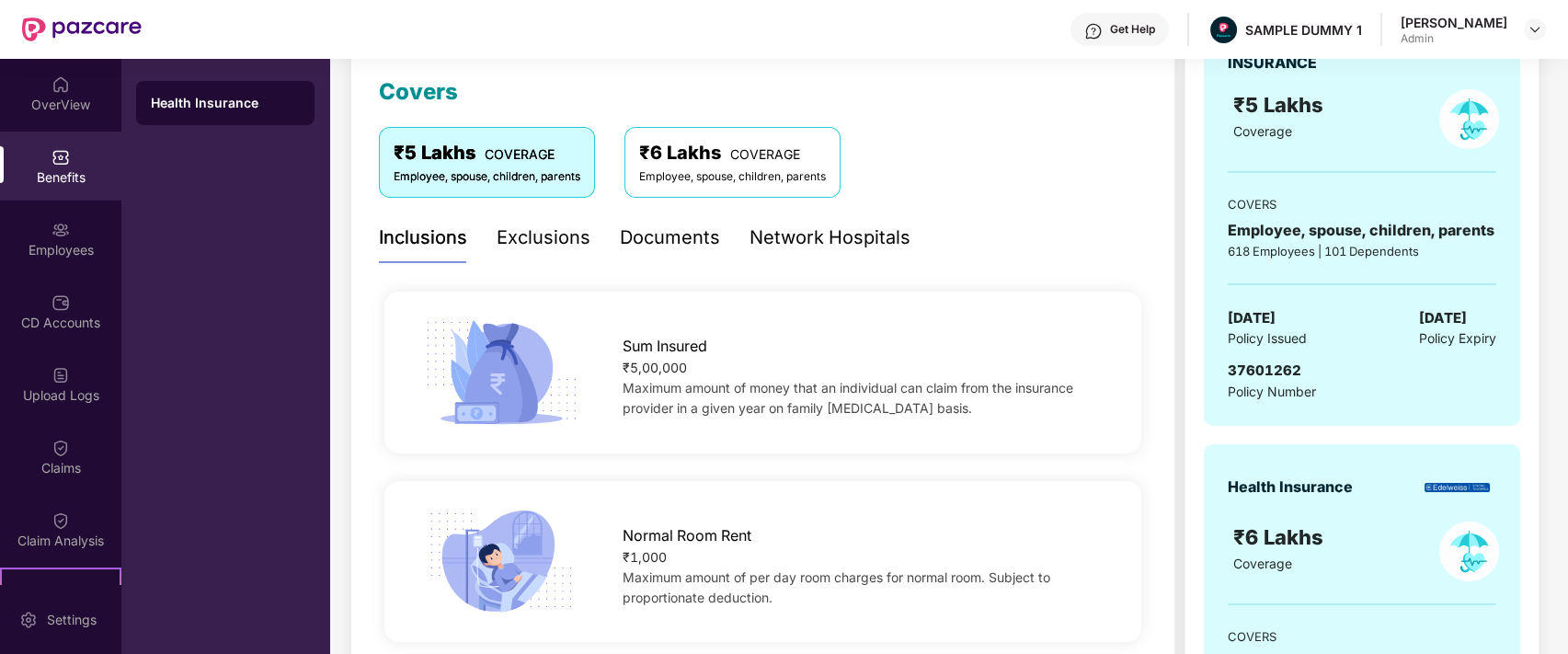
scroll to position [254, 0]
click at [537, 239] on div "Exclusions" at bounding box center [543, 236] width 94 height 29
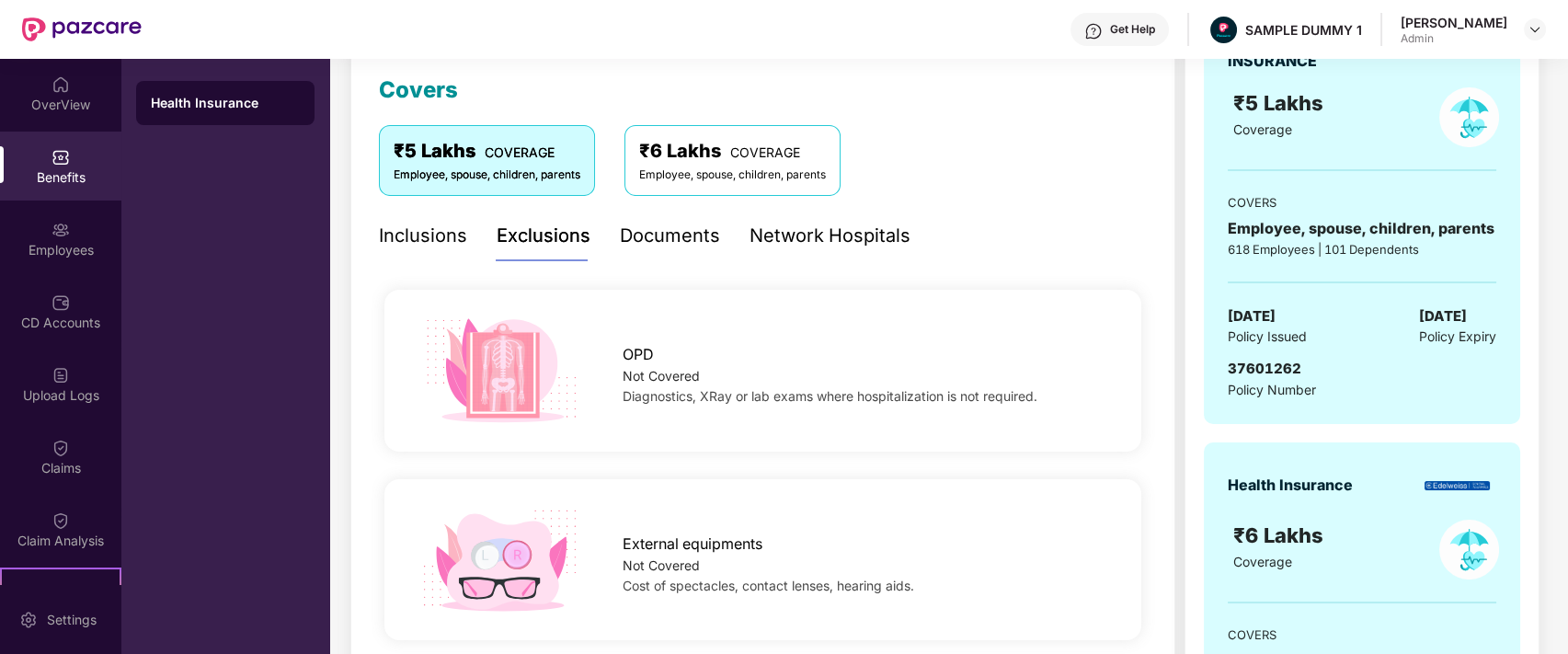
click at [688, 232] on div "Documents" at bounding box center [670, 236] width 100 height 29
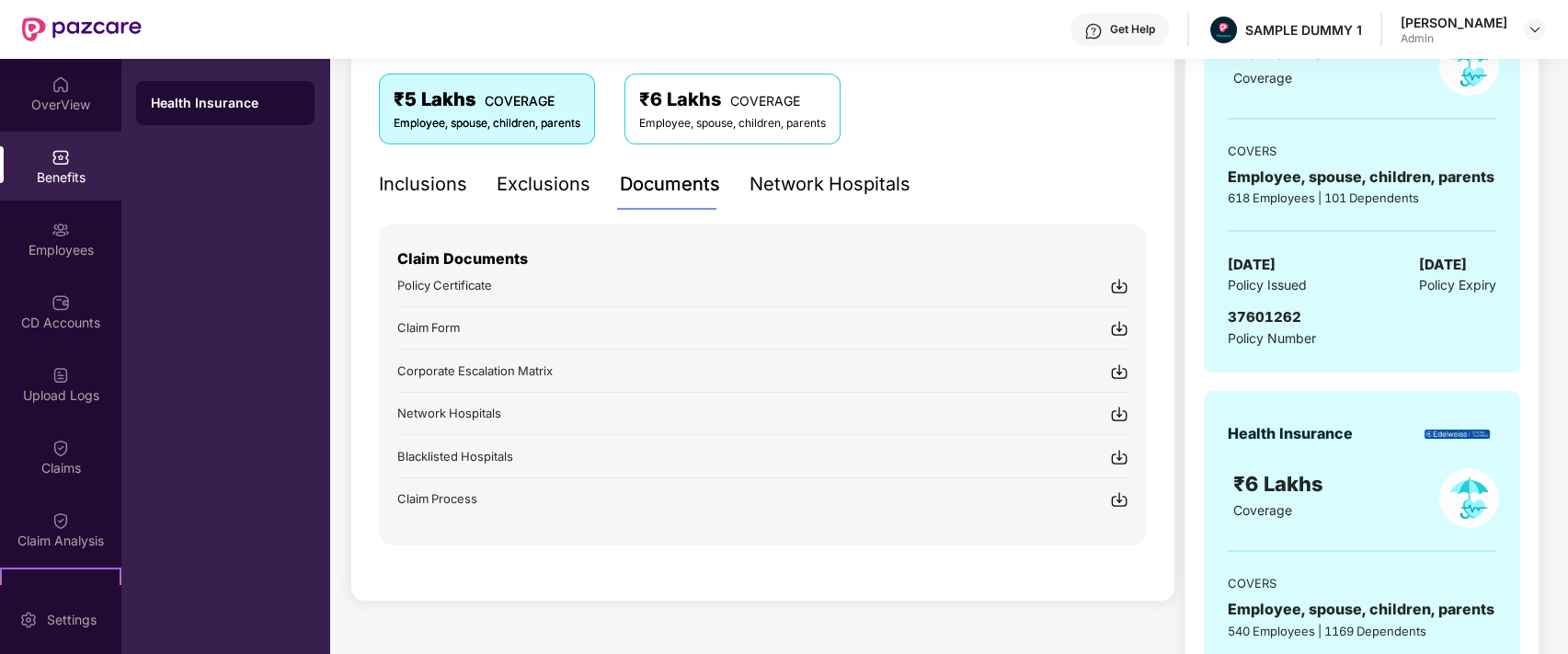
scroll to position [310, 0]
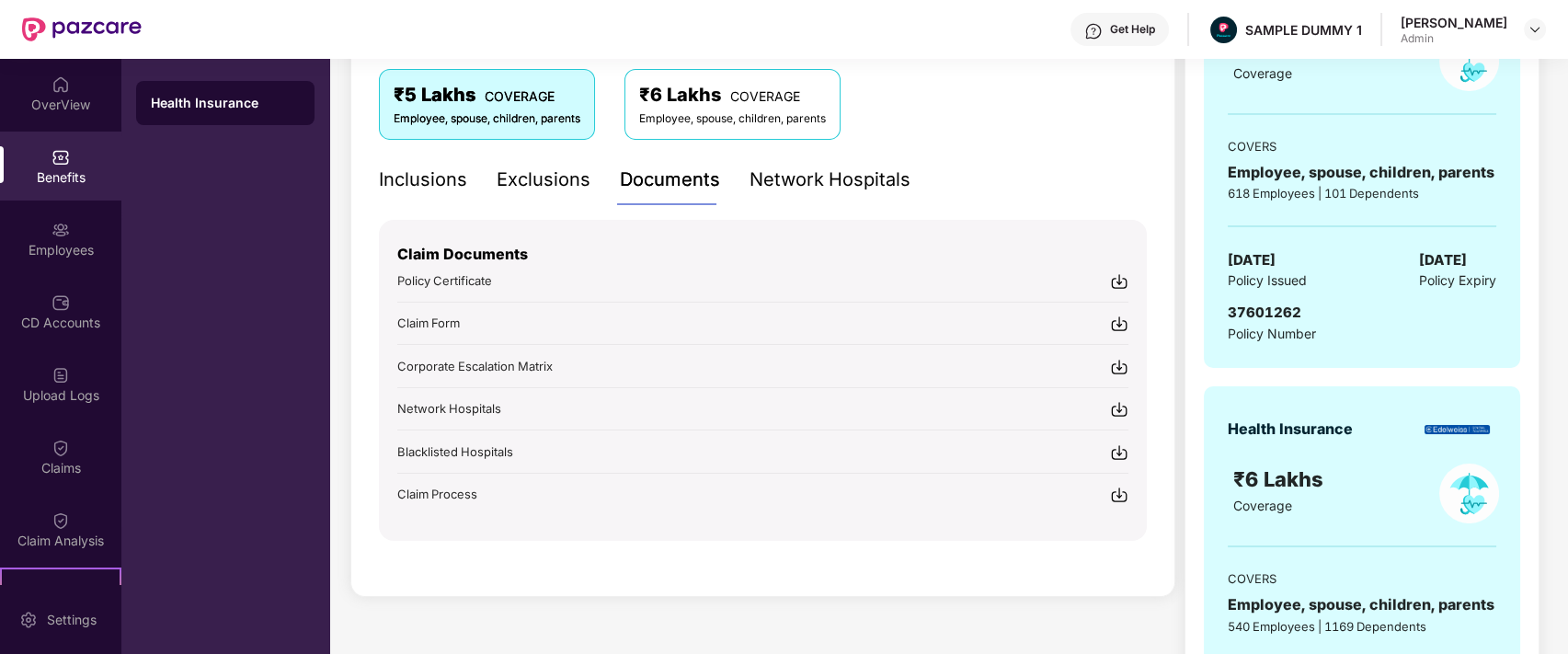
click at [772, 172] on div "Network Hospitals" at bounding box center [830, 179] width 161 height 29
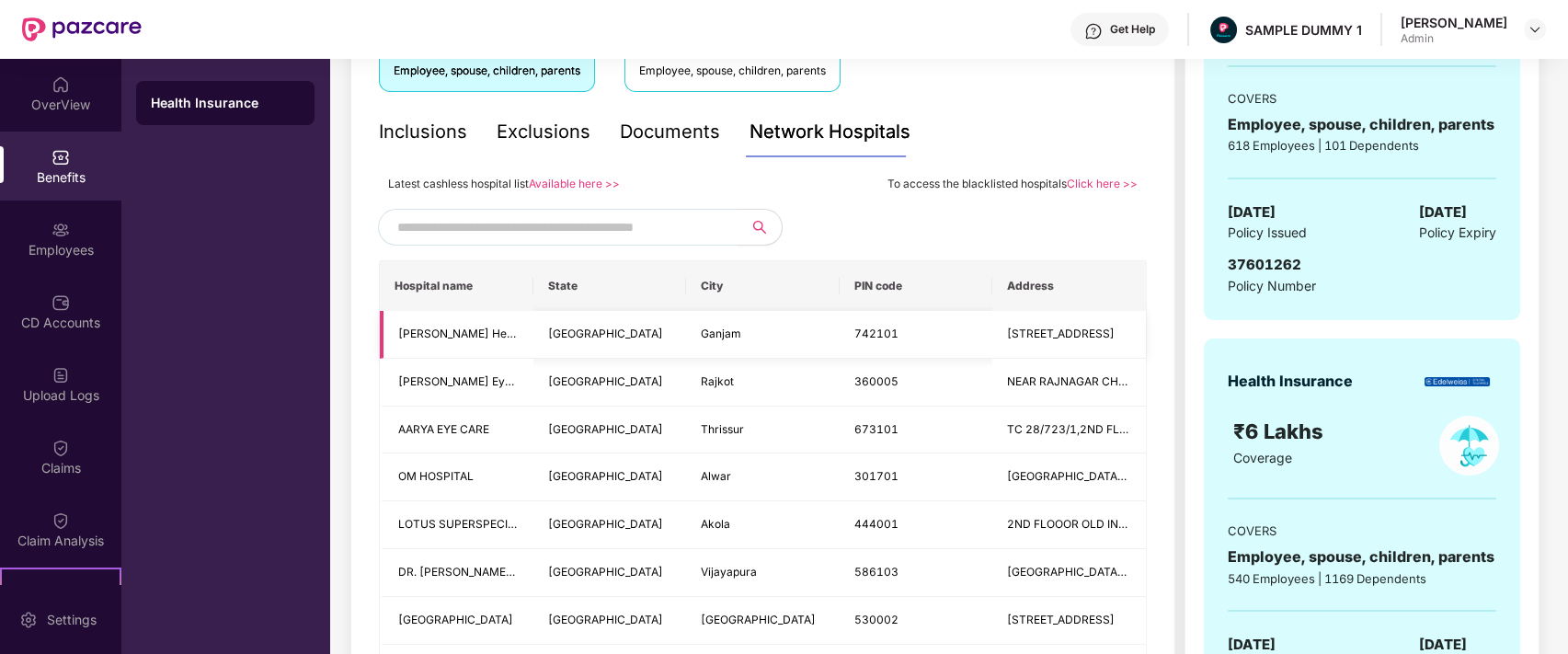
scroll to position [359, 0]
click at [52, 304] on img at bounding box center [61, 303] width 18 height 18
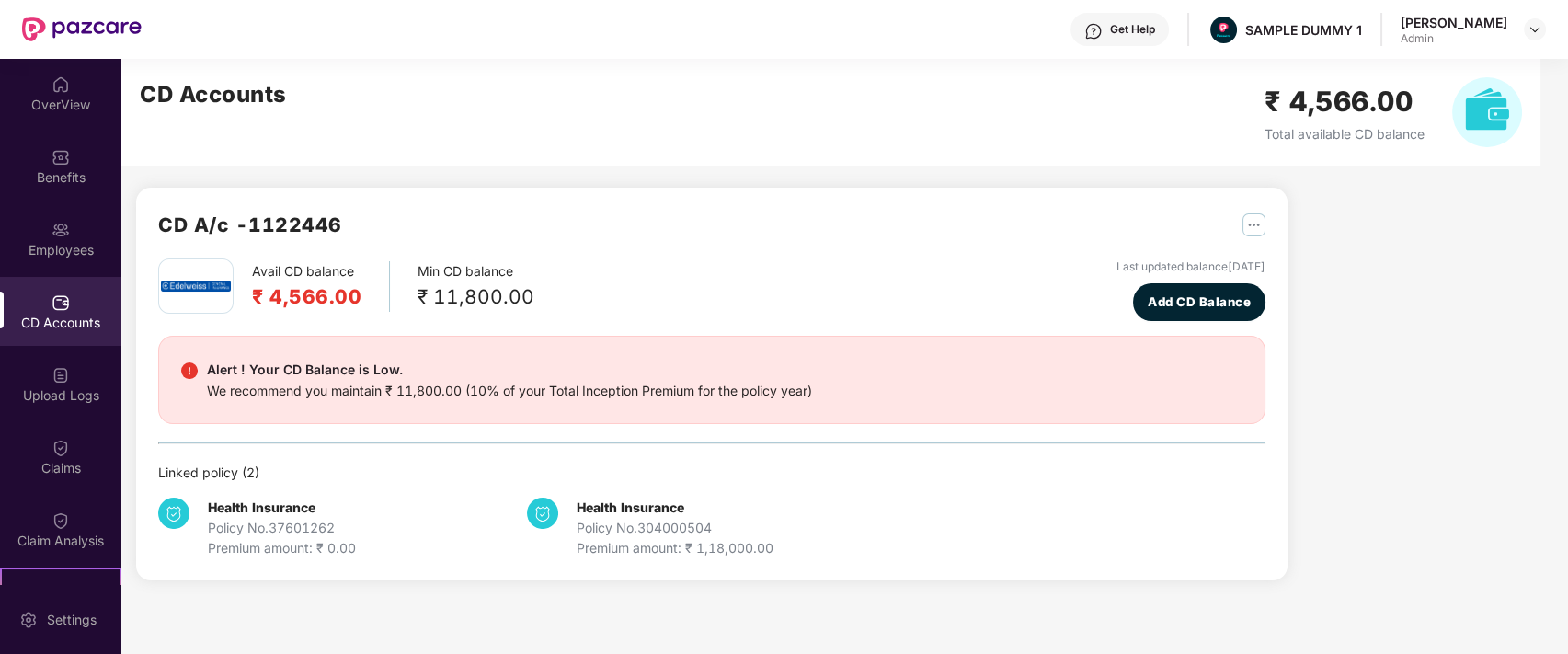
scroll to position [0, 0]
click at [1220, 308] on span "Add CD Balance" at bounding box center [1199, 302] width 103 height 19
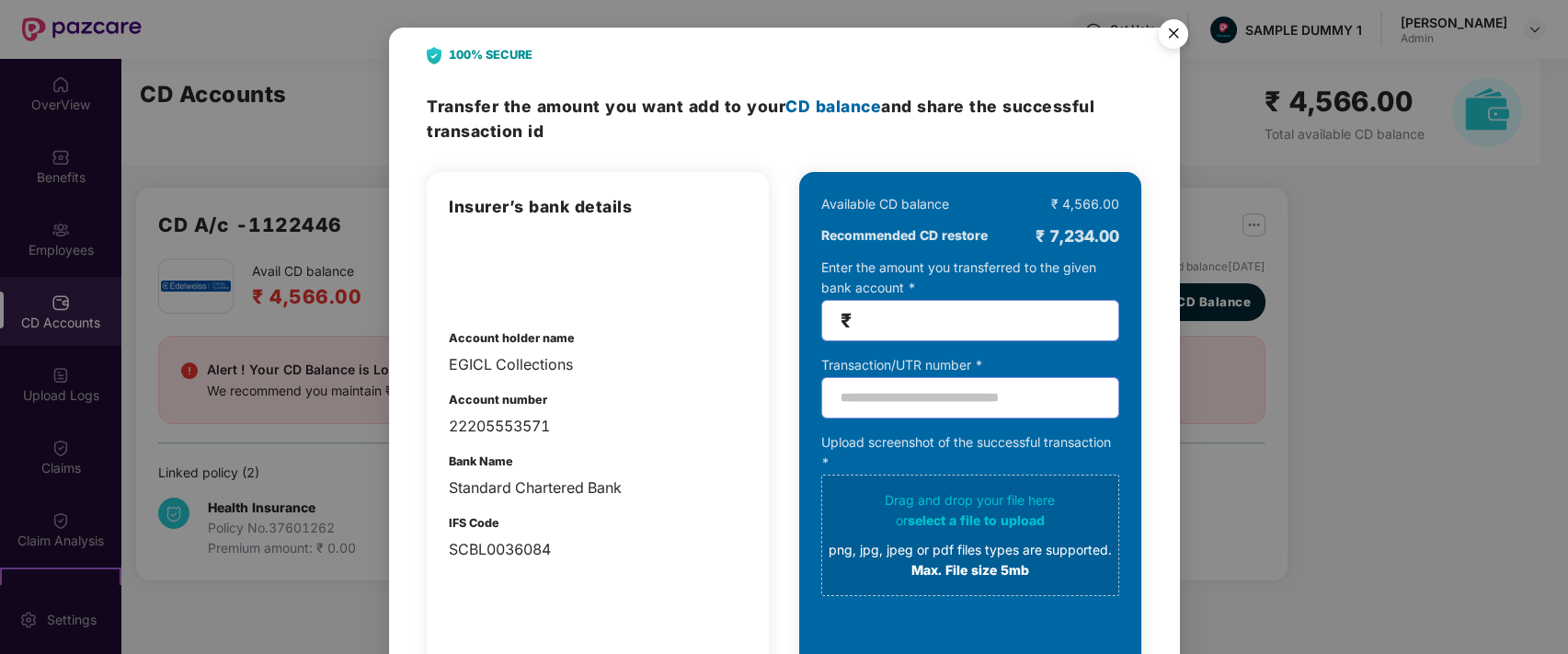
scroll to position [80, 0]
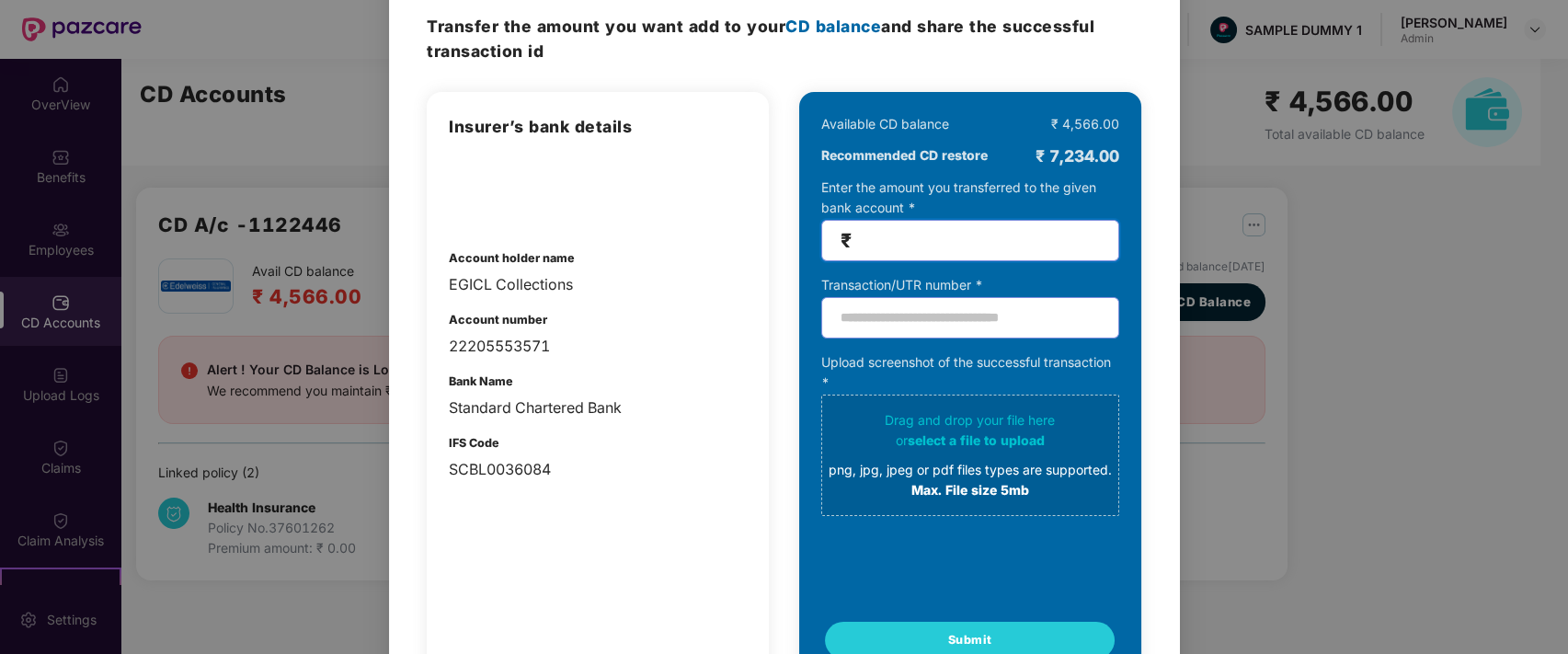
click at [918, 233] on input "number" at bounding box center [978, 240] width 245 height 21
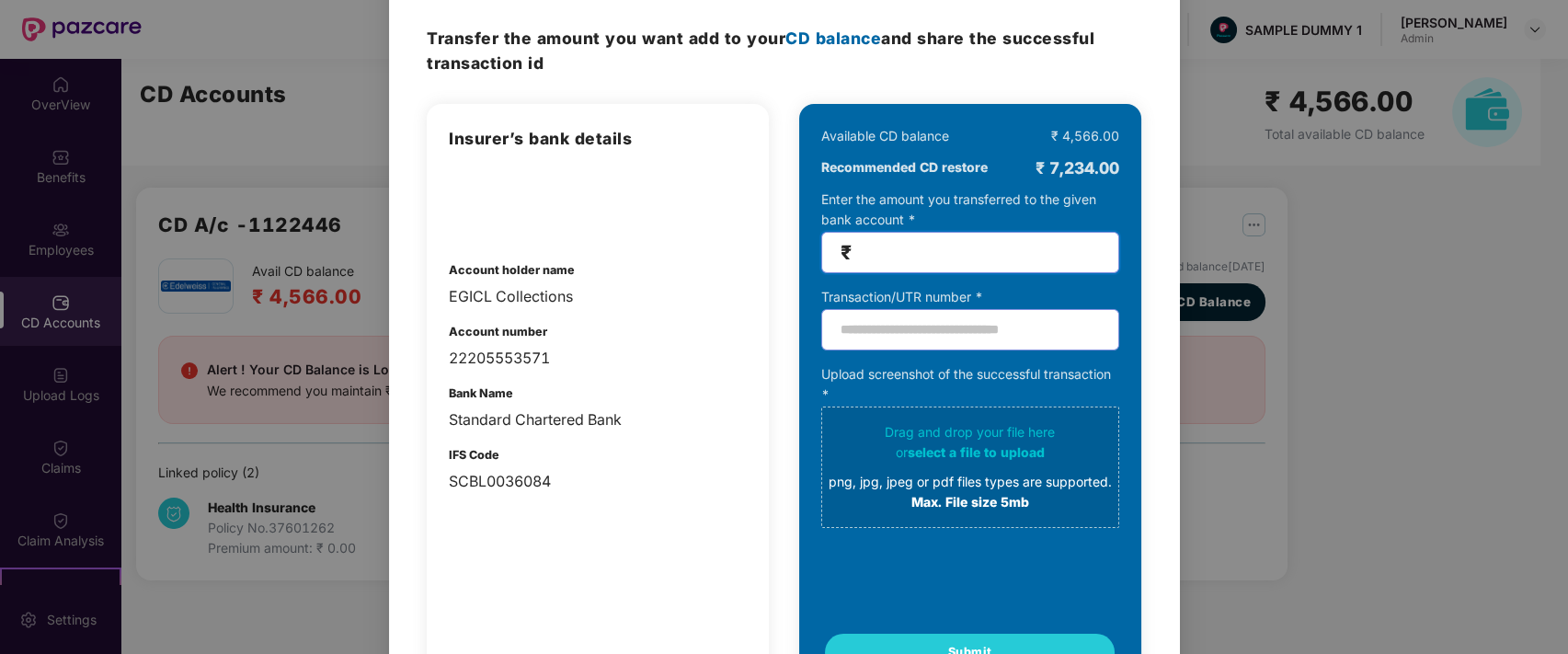
scroll to position [0, 0]
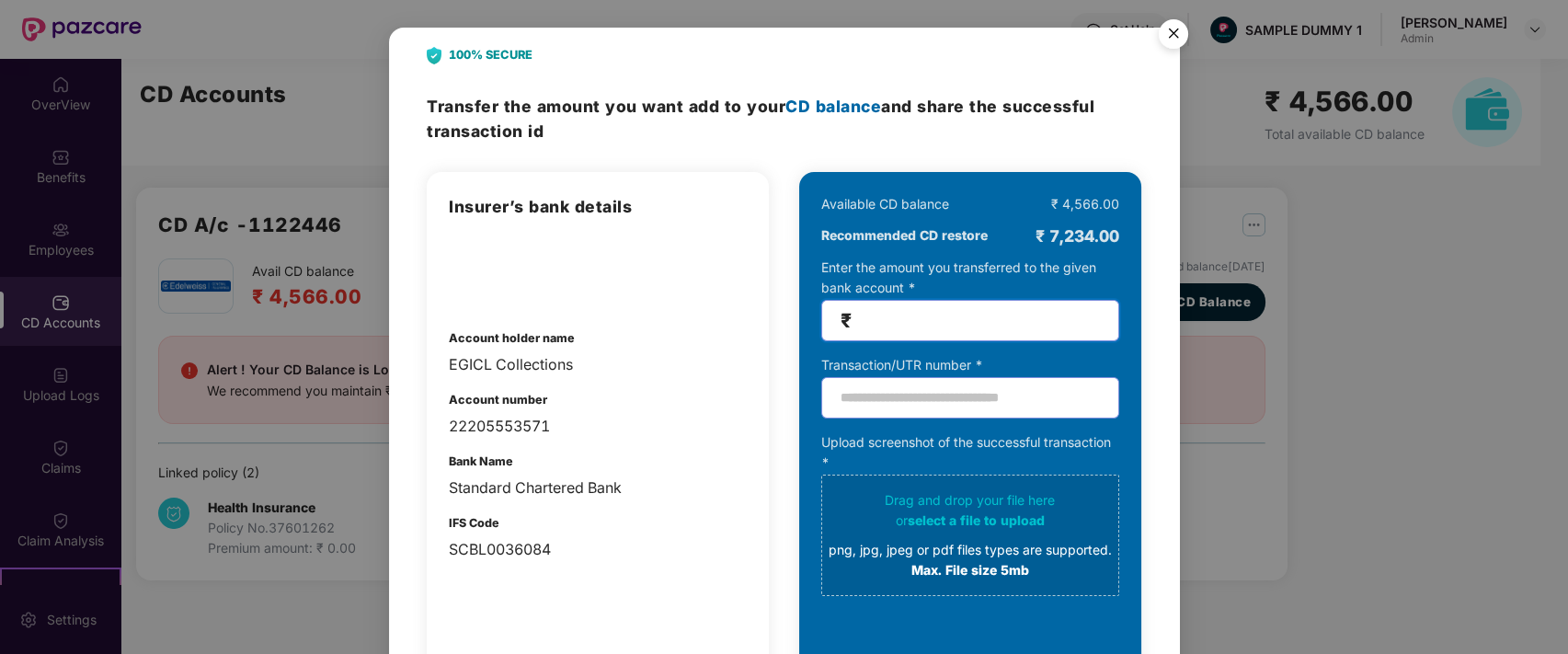
click at [1171, 46] on img "Close" at bounding box center [1173, 37] width 52 height 52
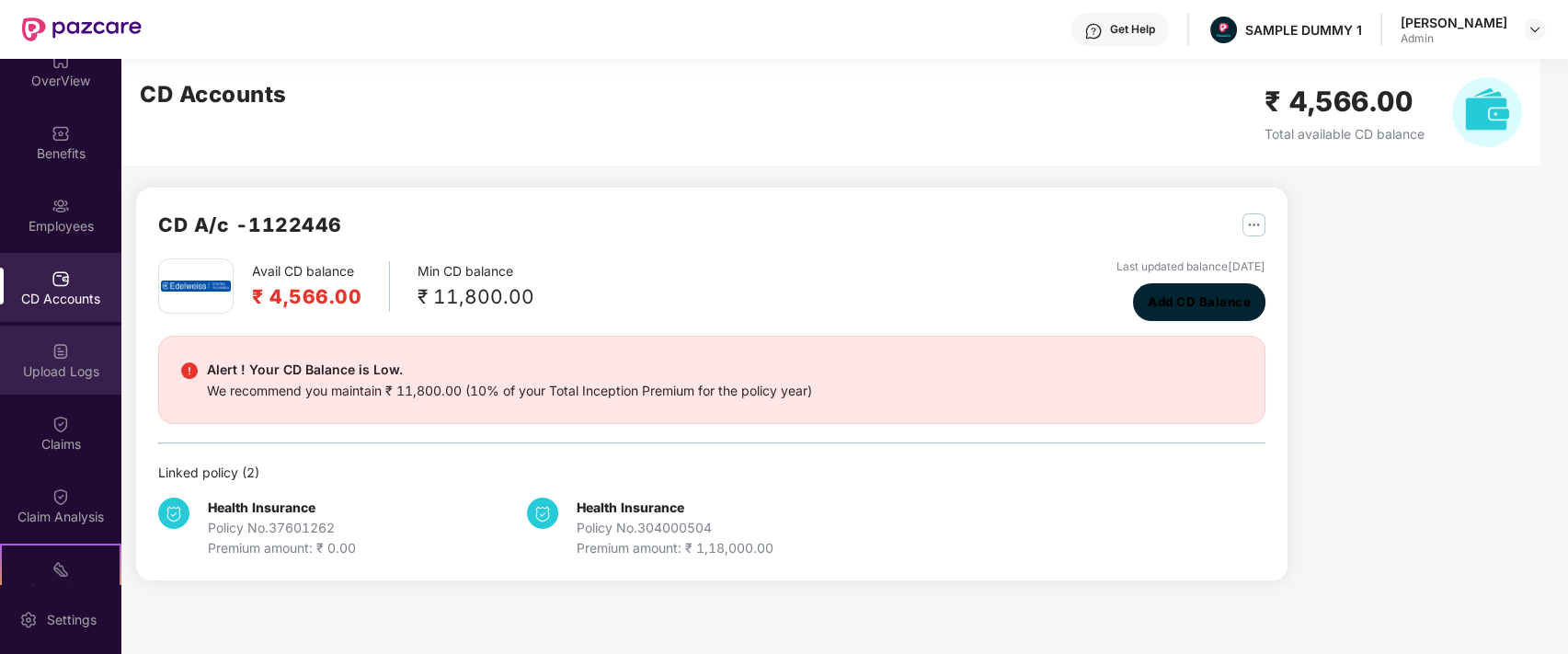
scroll to position [26, 0]
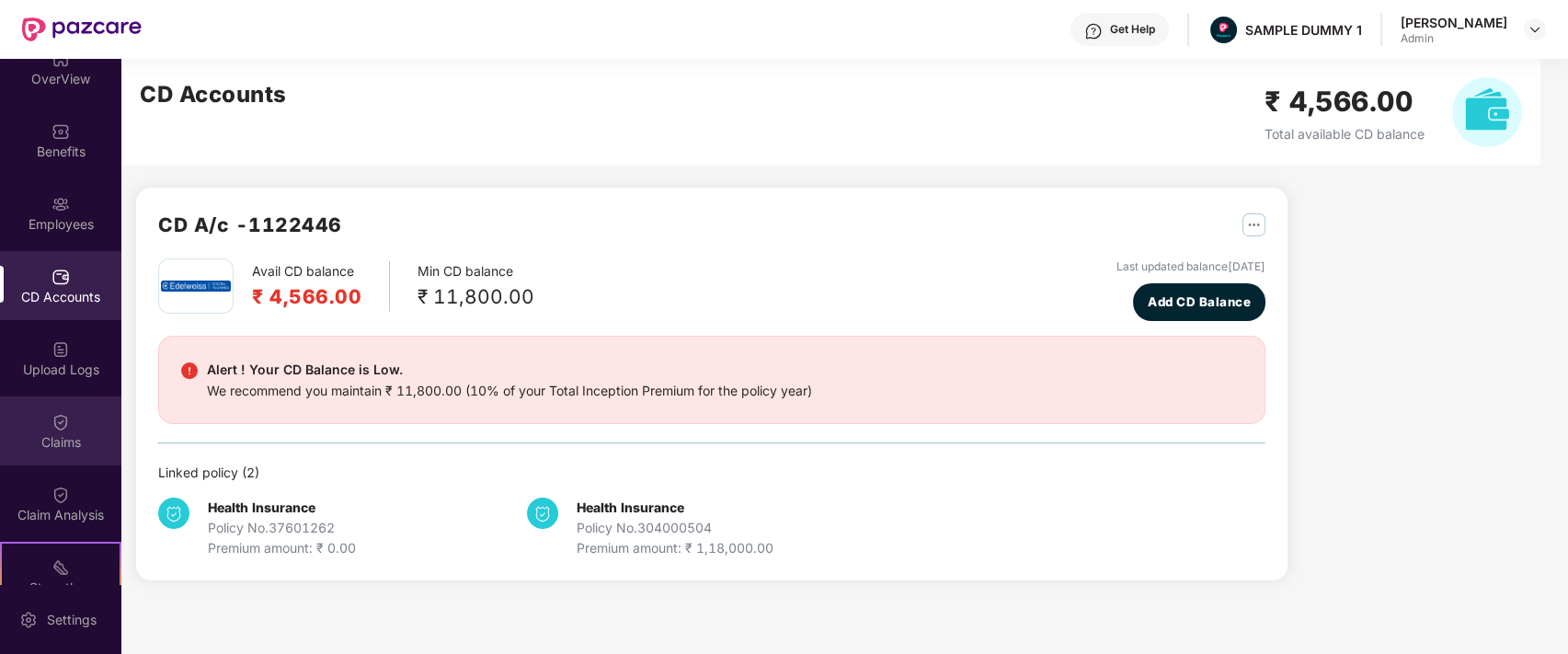
click at [34, 415] on div "Claims" at bounding box center [61, 430] width 121 height 69
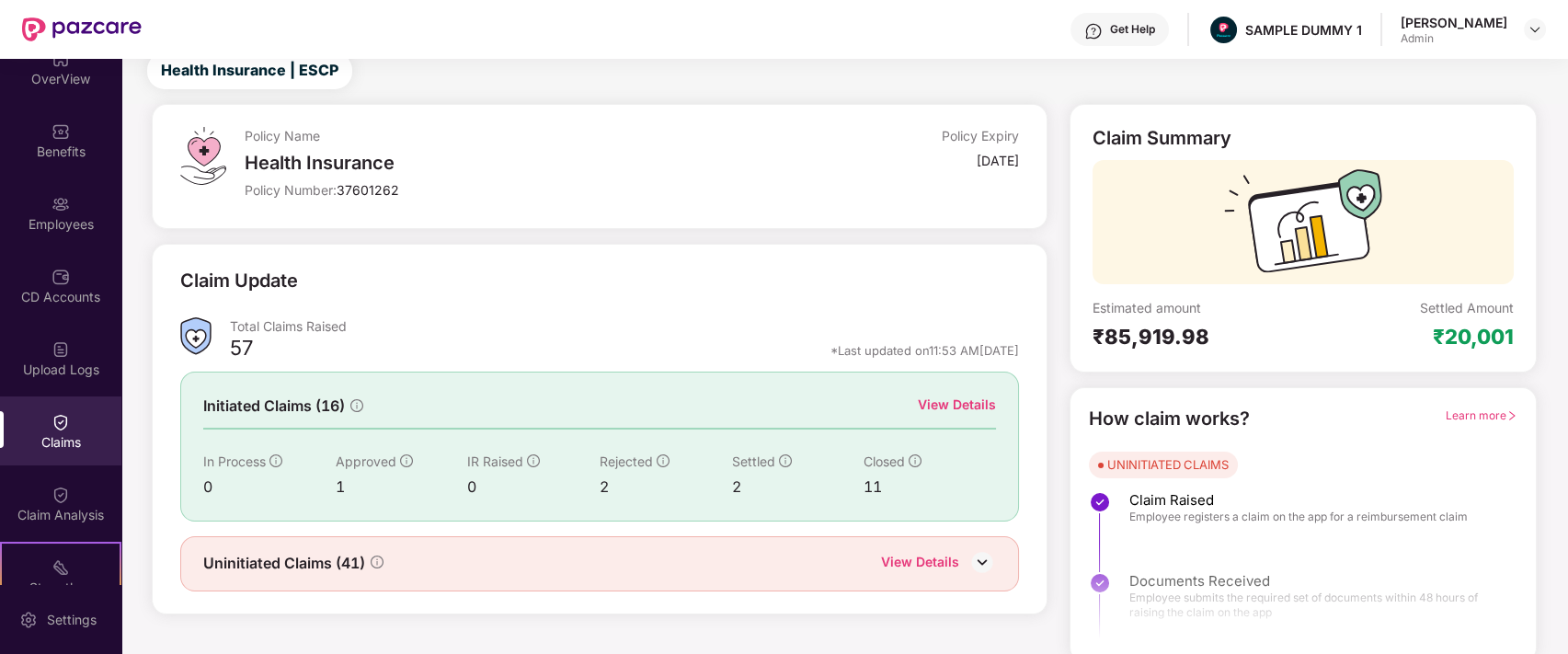
scroll to position [67, 0]
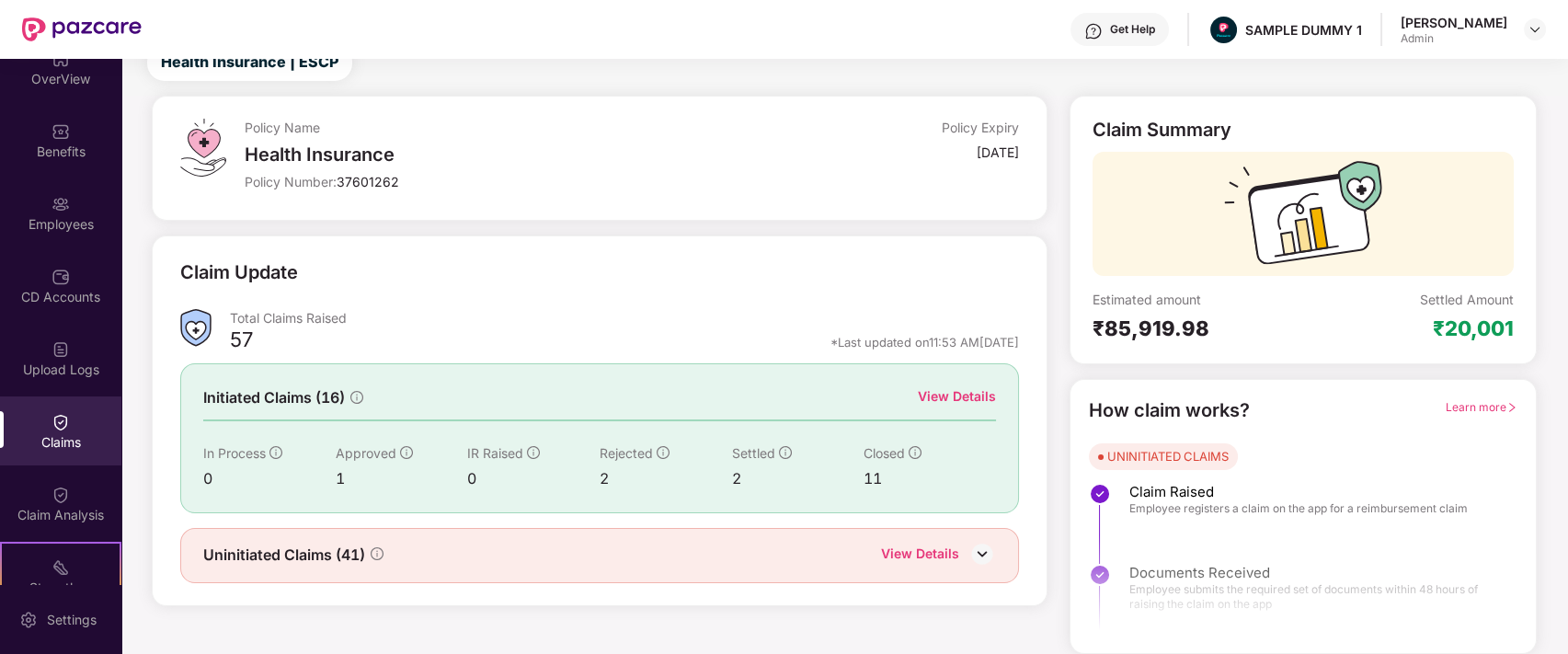
click at [950, 400] on div "View Details" at bounding box center [956, 396] width 79 height 20
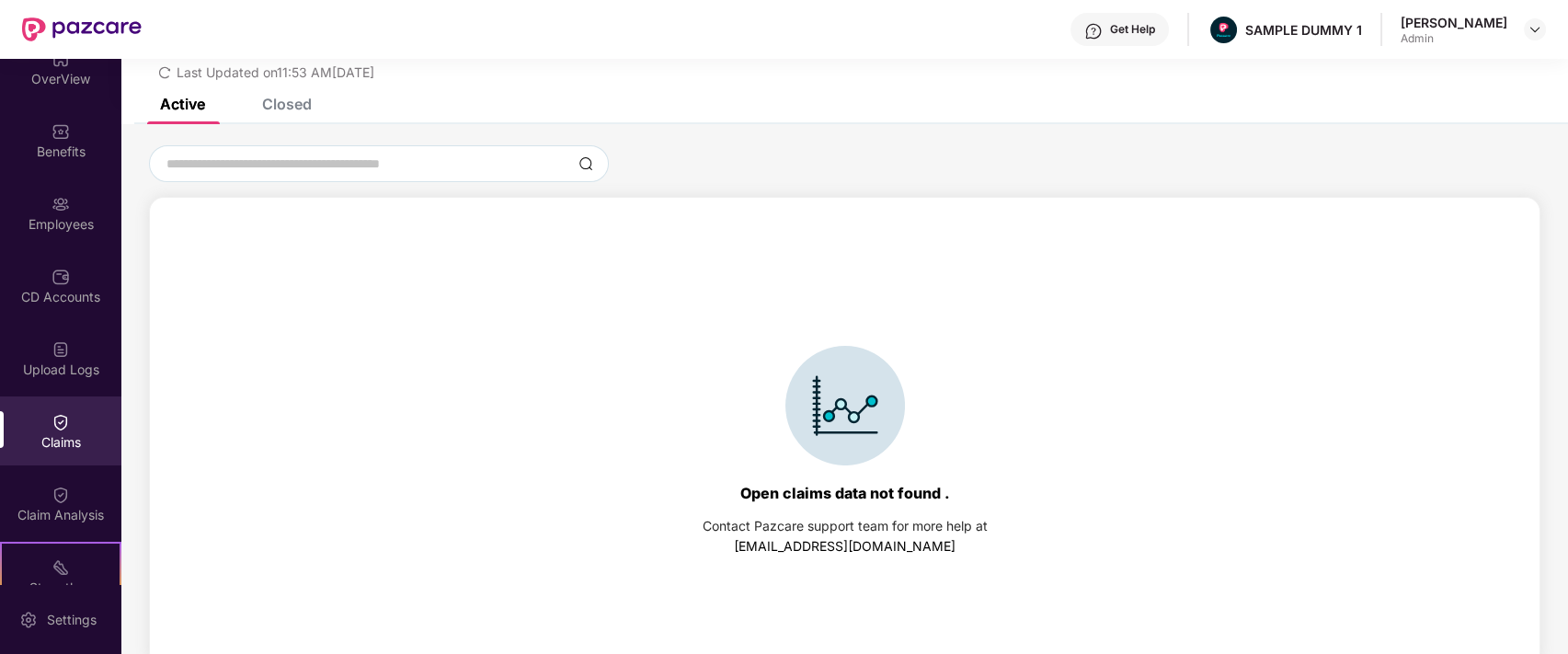
click at [265, 104] on div "Closed" at bounding box center [287, 104] width 50 height 18
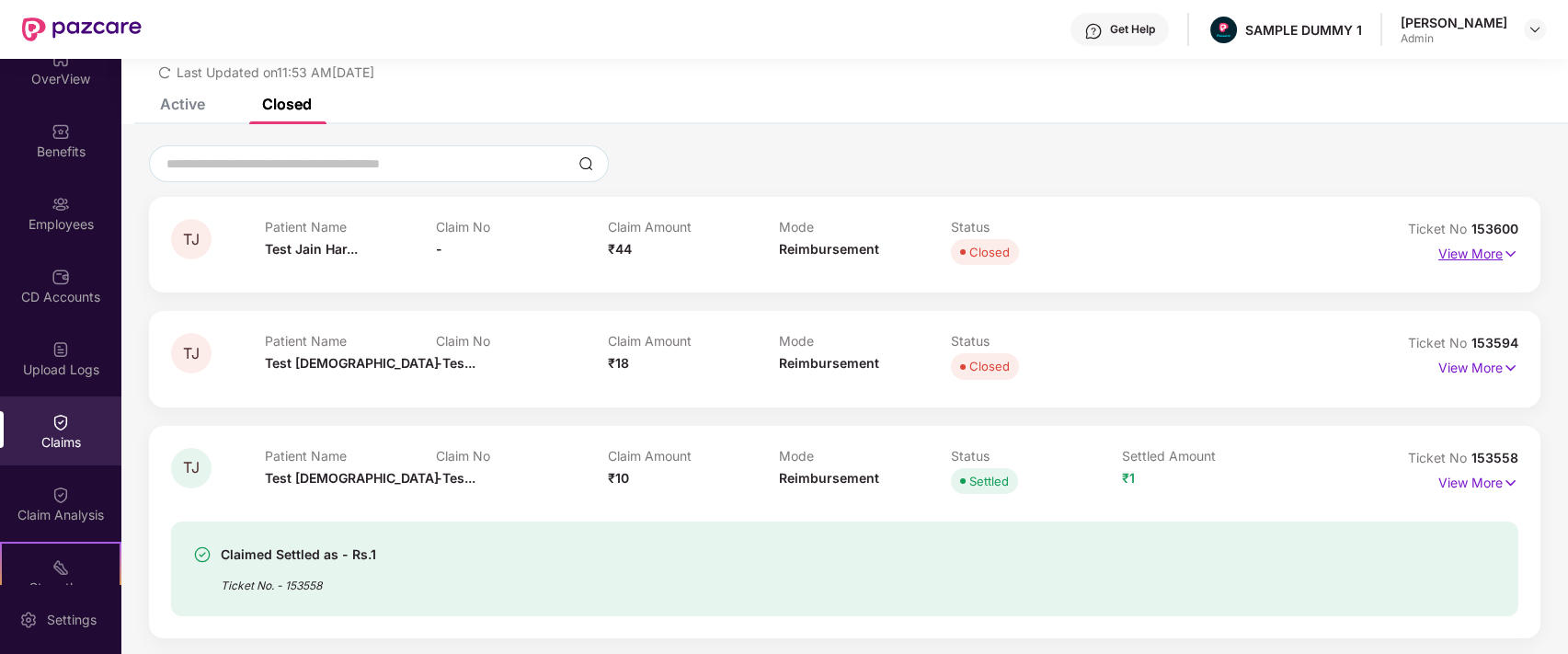
click at [1487, 247] on p "View More" at bounding box center [1478, 251] width 80 height 25
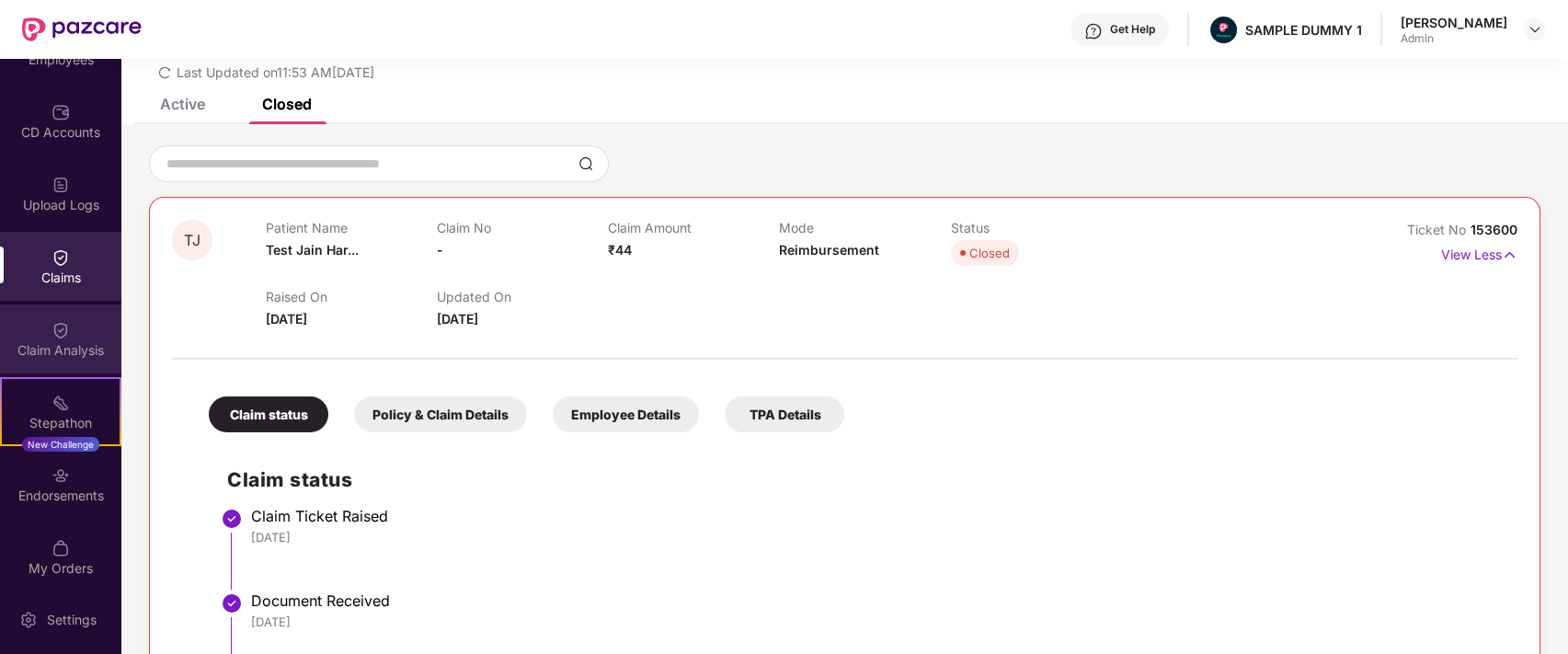
scroll to position [191, 0]
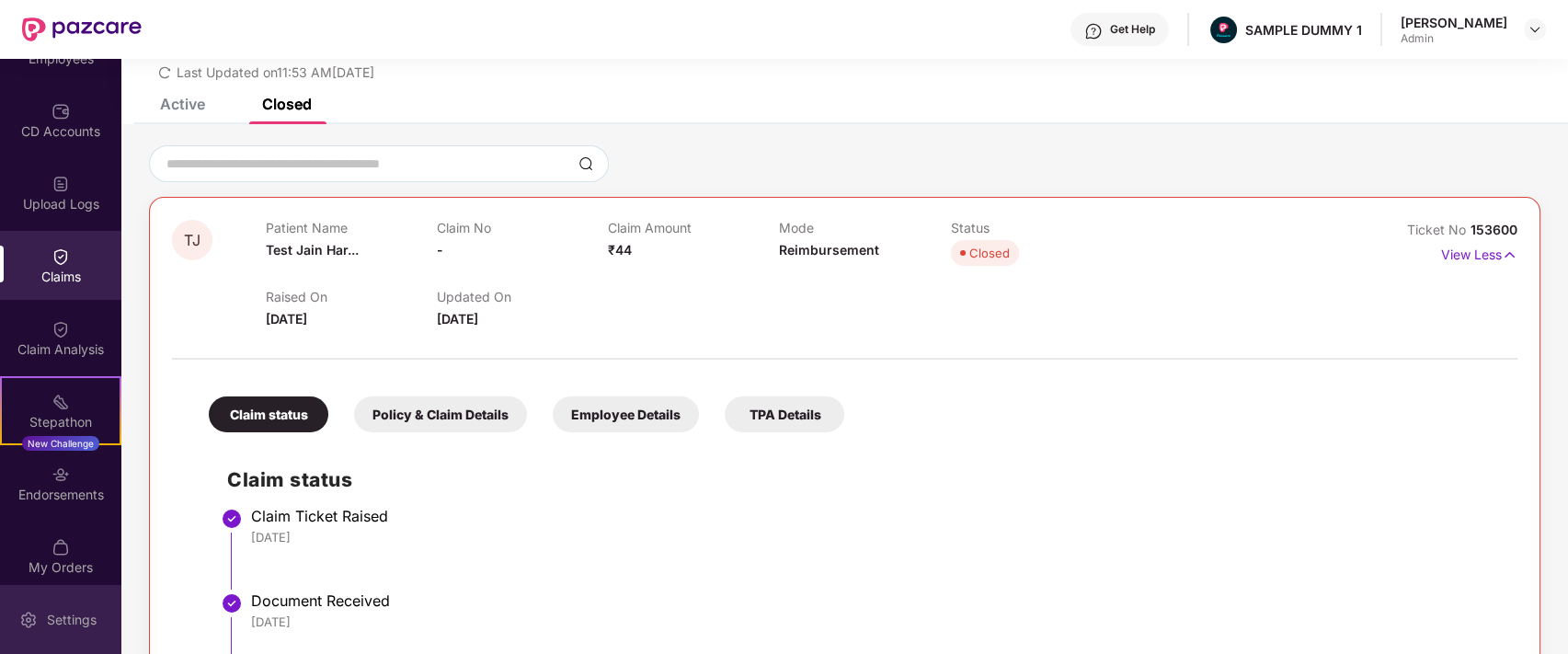
click at [25, 618] on img at bounding box center [28, 620] width 18 height 18
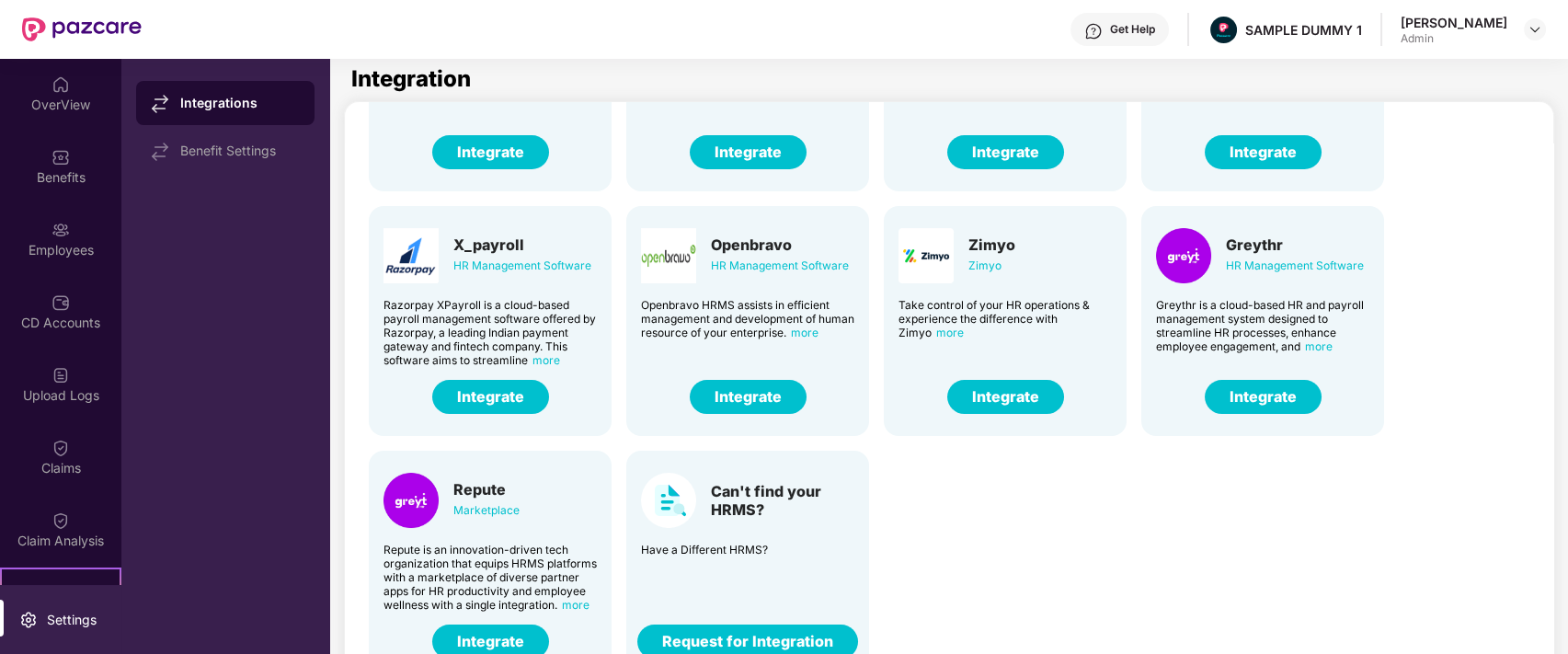
scroll to position [59, 0]
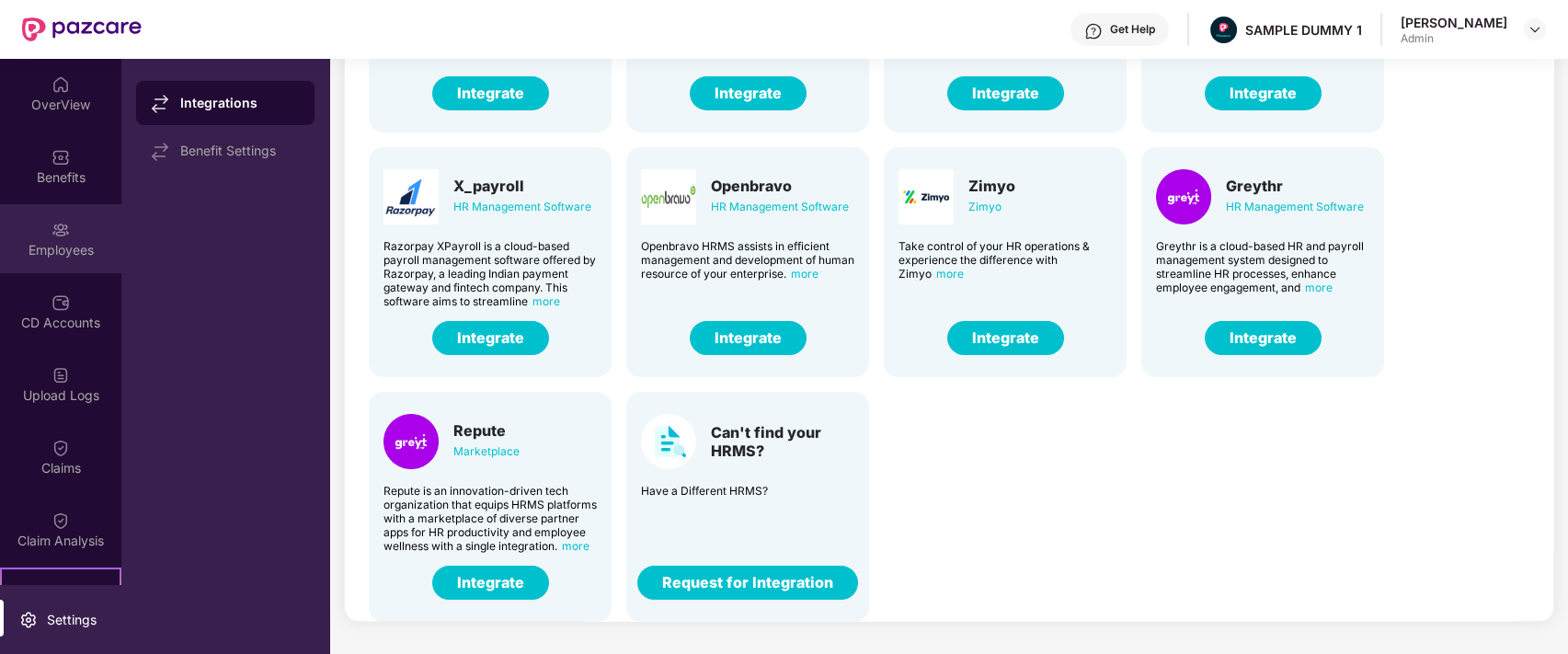
click at [82, 245] on div "Employees" at bounding box center [61, 250] width 121 height 18
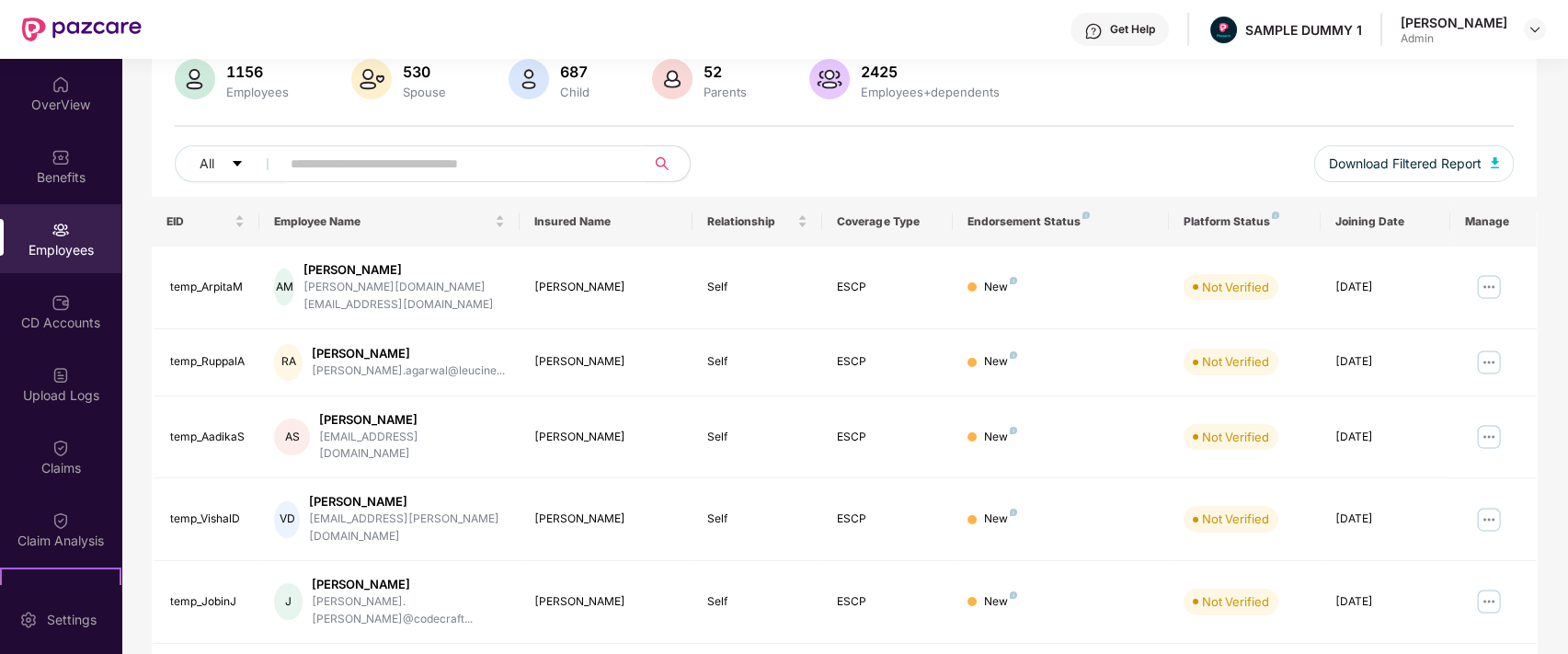
scroll to position [147, 0]
click at [1492, 272] on img at bounding box center [1489, 287] width 30 height 30
click at [868, 169] on div "All" at bounding box center [566, 162] width 782 height 37
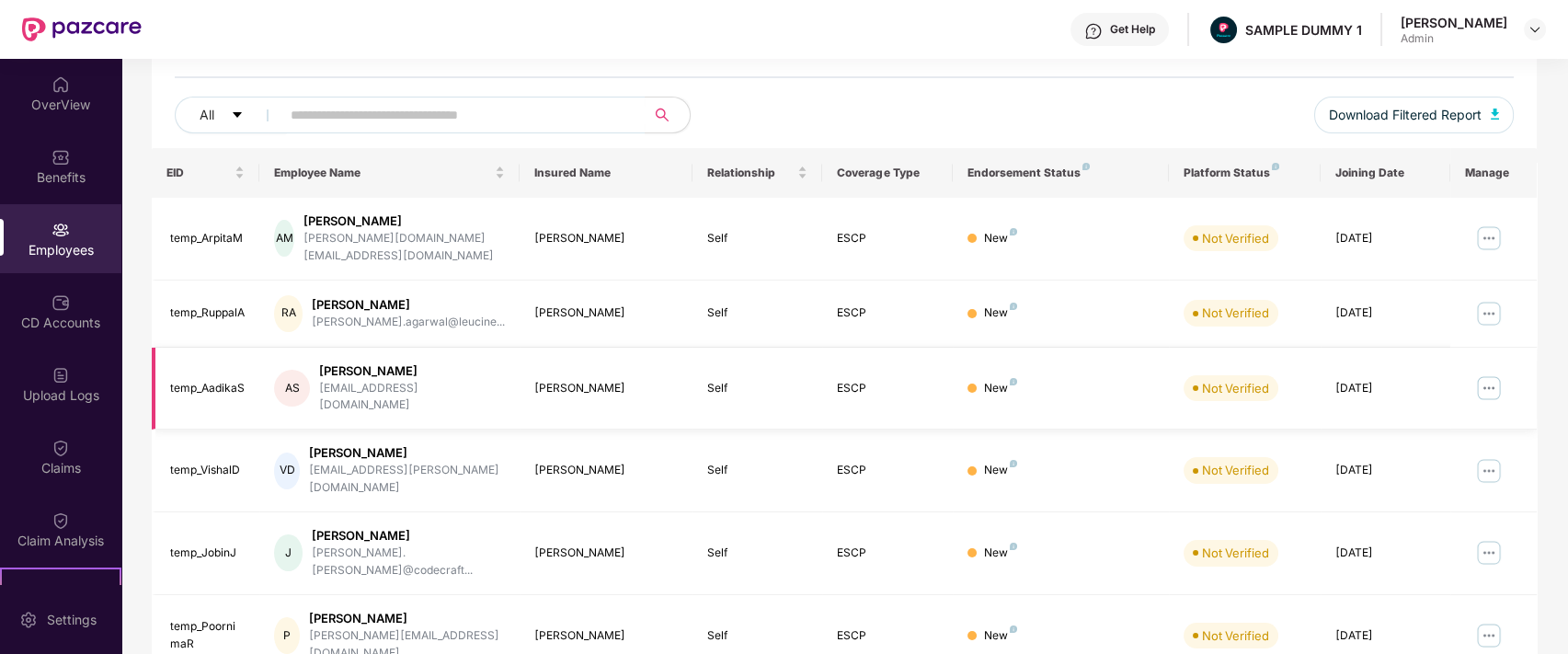
scroll to position [200, 0]
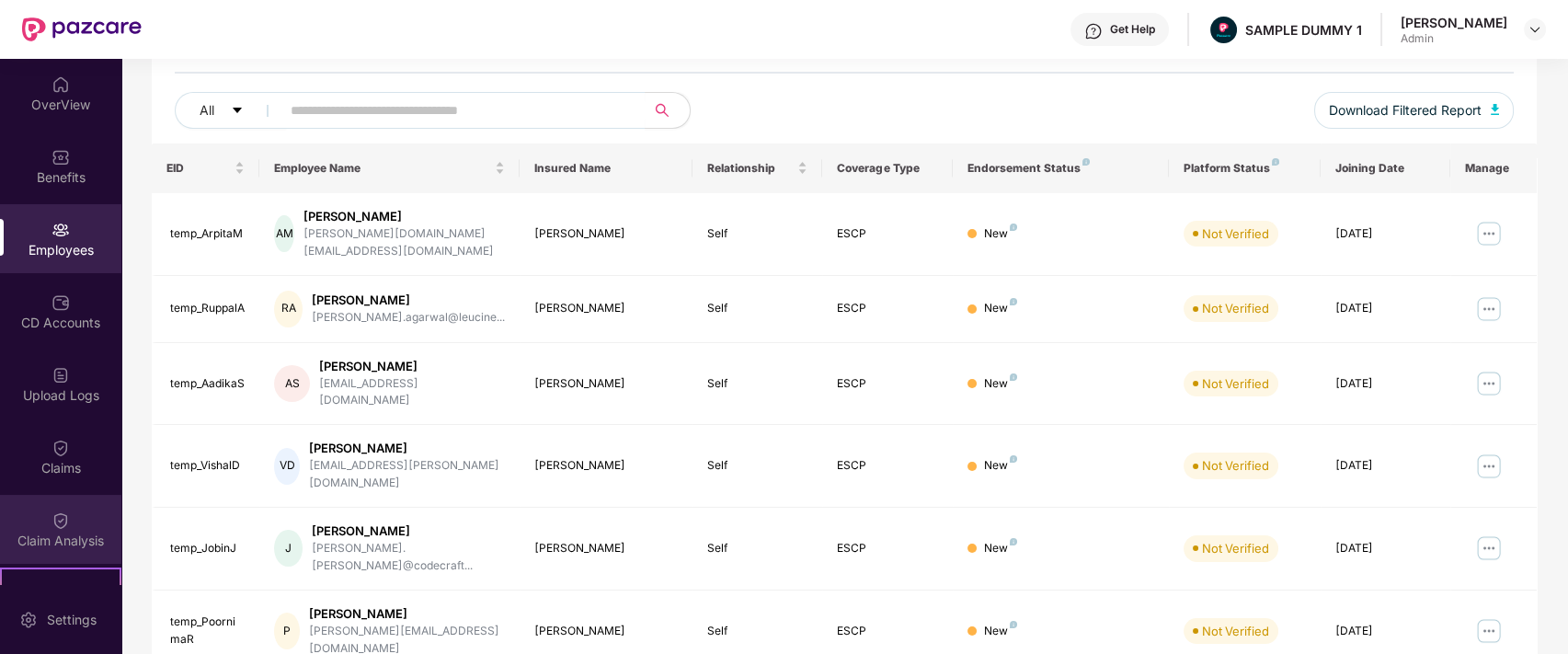
click at [52, 513] on img at bounding box center [61, 521] width 18 height 18
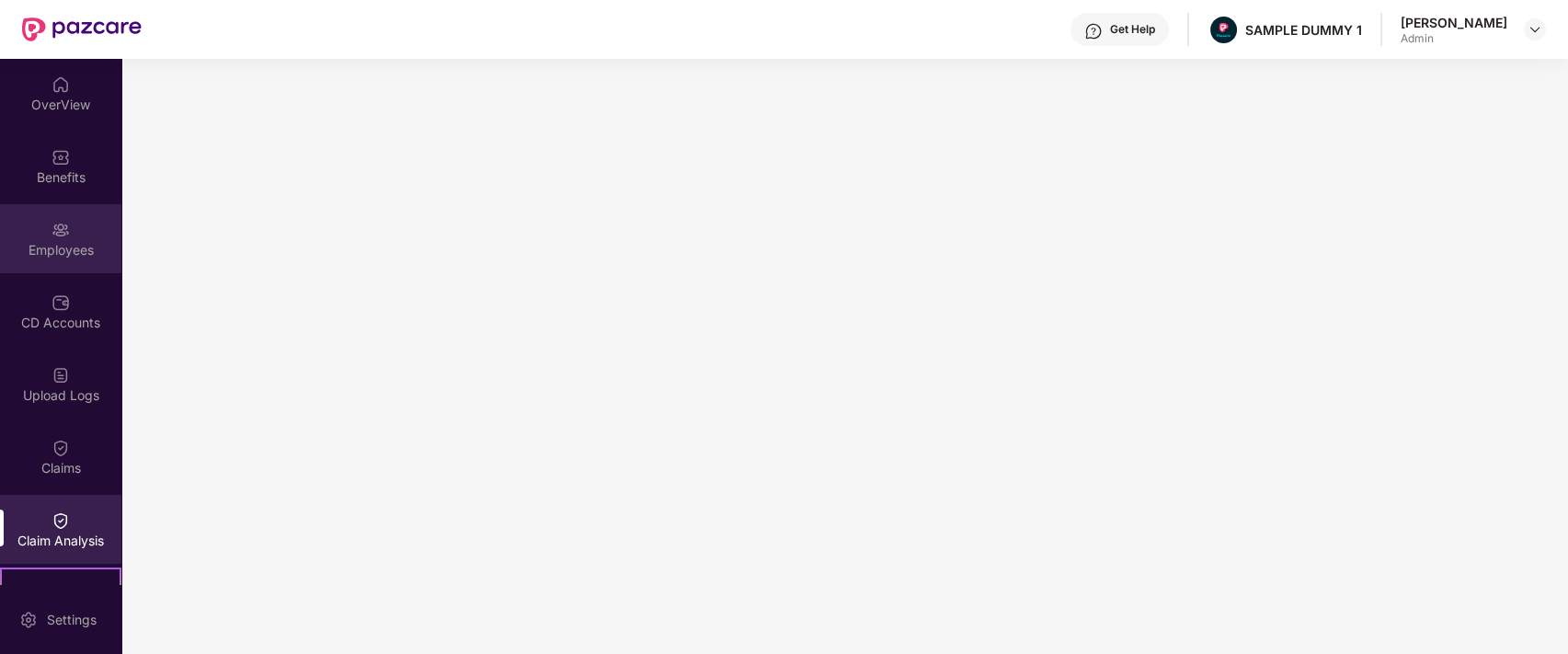
click at [46, 224] on div "Employees" at bounding box center [61, 238] width 121 height 69
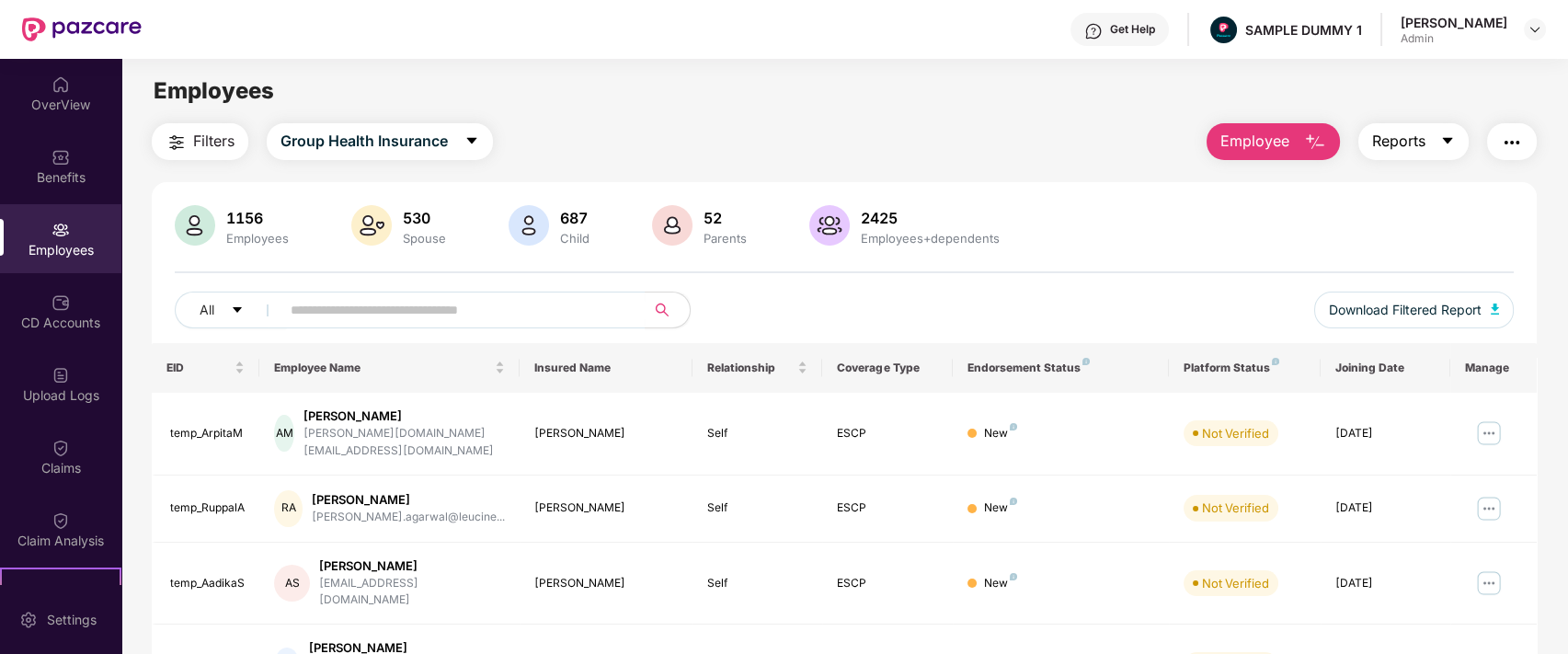
click at [1402, 136] on span "Reports" at bounding box center [1399, 140] width 54 height 23
click at [965, 114] on main "Employees Filters Group Health Insurance Employee Reports 1156 Employees 530 Sp…" at bounding box center [844, 385] width 1446 height 654
click at [464, 146] on button "Group Health Insurance" at bounding box center [379, 141] width 226 height 37
click at [591, 135] on div "Filters Group Health Insurance Employee Reports" at bounding box center [845, 141] width 1386 height 37
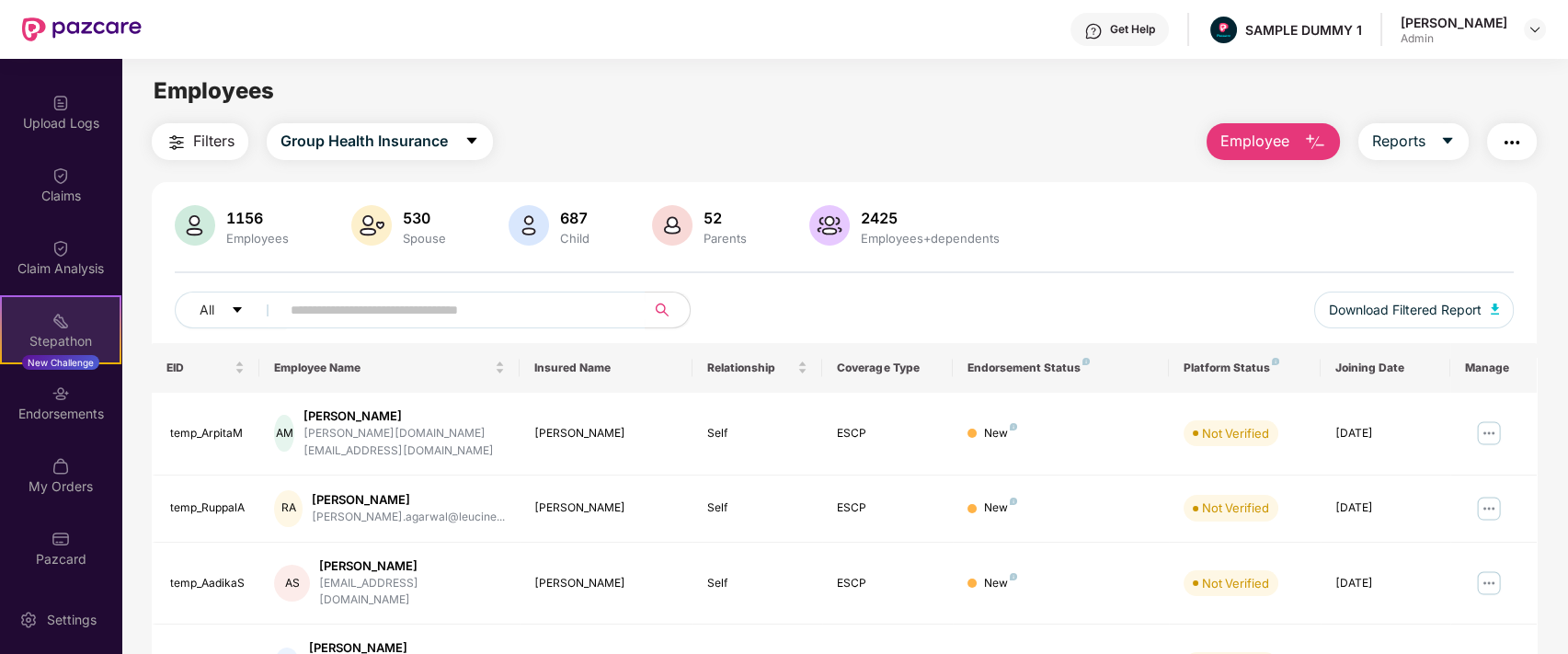
click at [55, 319] on img at bounding box center [61, 321] width 18 height 18
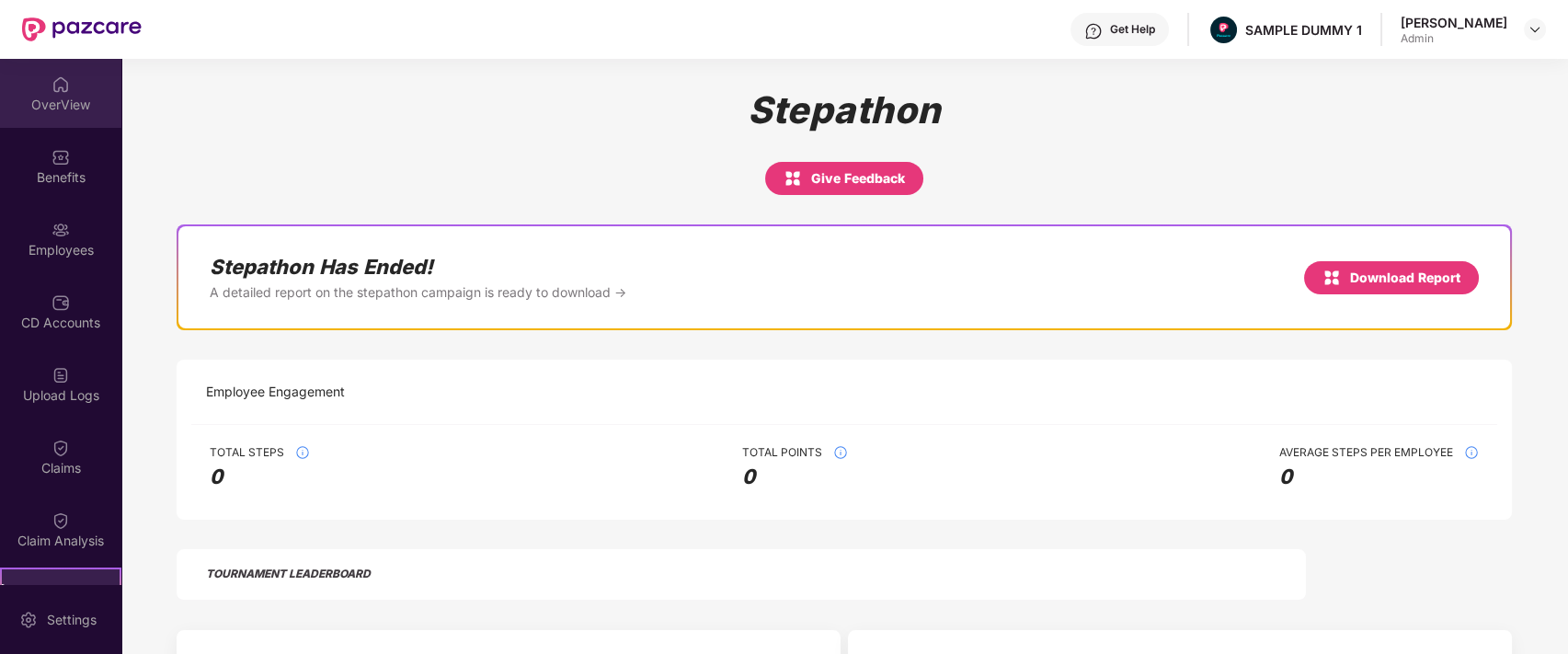
click at [66, 111] on div "OverView" at bounding box center [61, 105] width 121 height 18
